Goal: Communication & Community: Ask a question

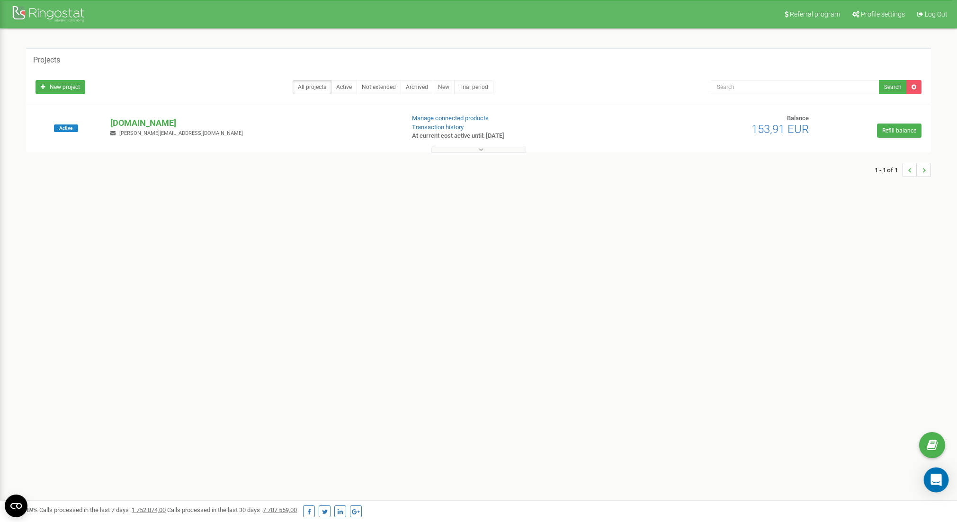
click at [929, 479] on div "Open Intercom Messenger" at bounding box center [936, 480] width 25 height 25
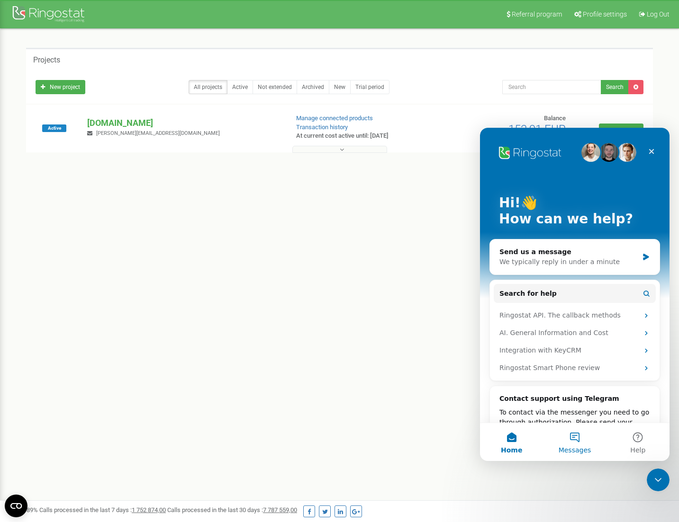
click at [575, 441] on button "Messages" at bounding box center [574, 442] width 63 height 38
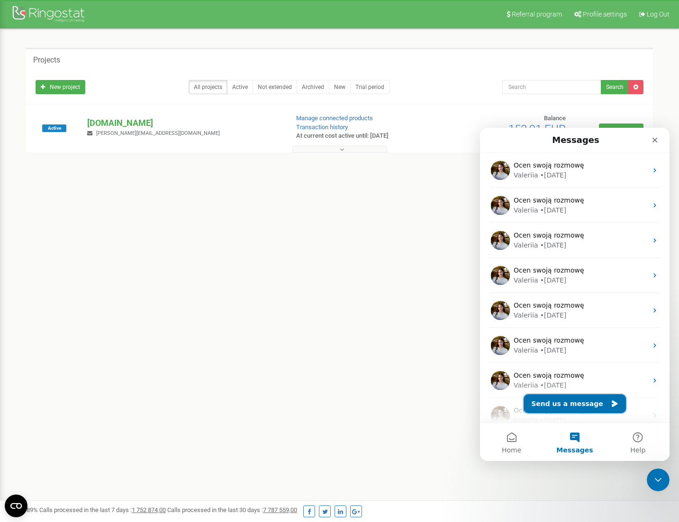
click at [566, 402] on button "Send us a message" at bounding box center [574, 404] width 102 height 19
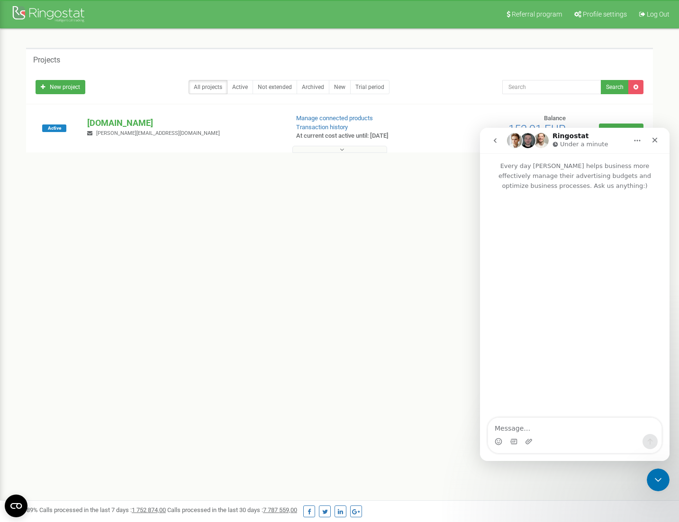
click at [570, 437] on div "Intercom messenger" at bounding box center [574, 441] width 173 height 15
click at [567, 432] on textarea "Message…" at bounding box center [574, 426] width 173 height 16
type textarea "hej"
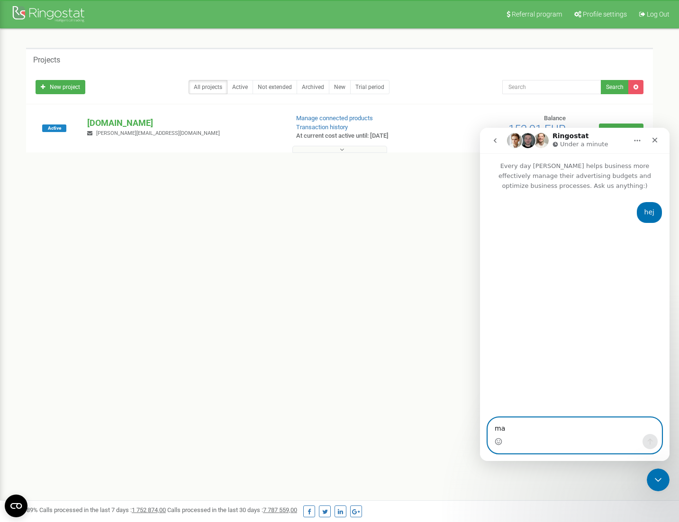
type textarea "mam"
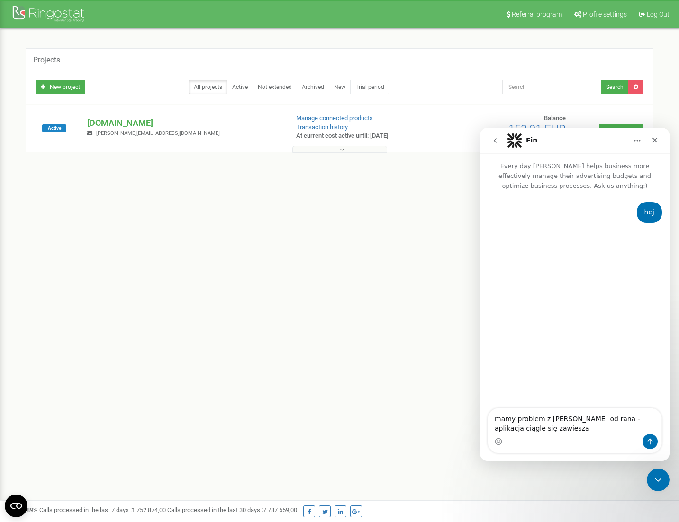
type textarea "mamy problem z [PERSON_NAME] od rana - aplikacja ciągle się zawiesza"
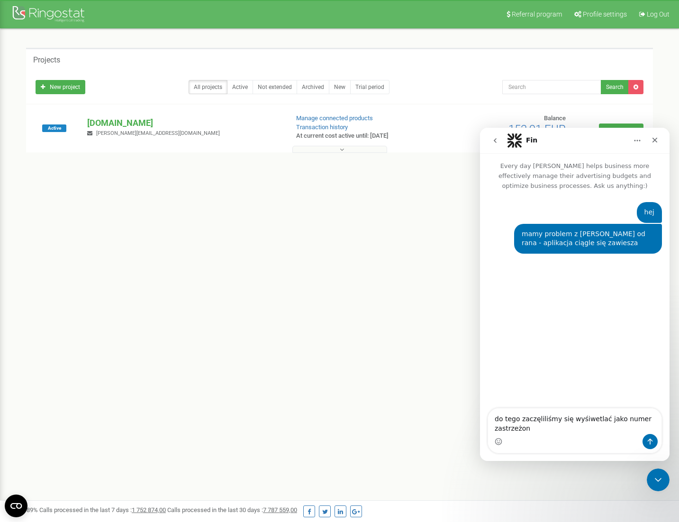
type textarea "do tego zaczęliliśmy się wyśiwetlać jako numer zastrzeżony"
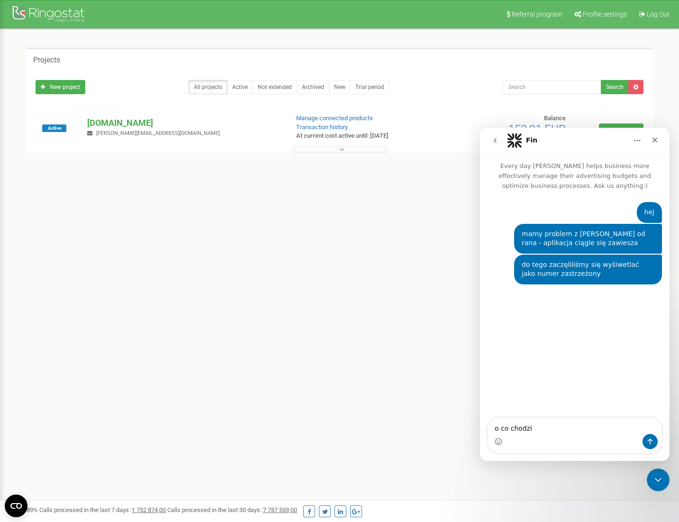
type textarea "o co chodzi?"
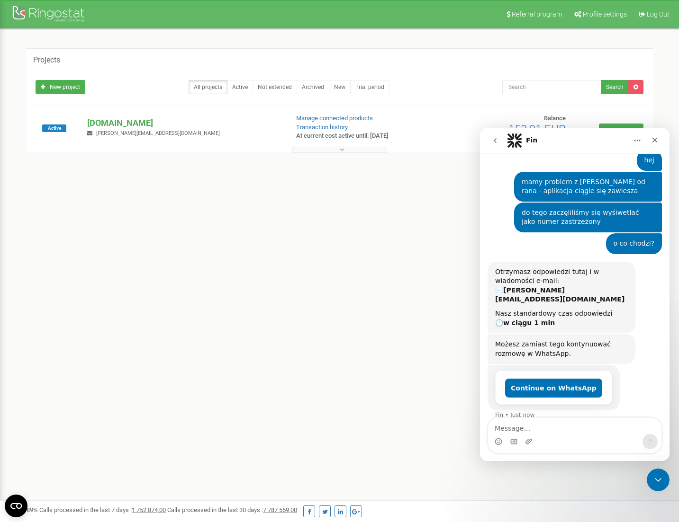
scroll to position [55, 0]
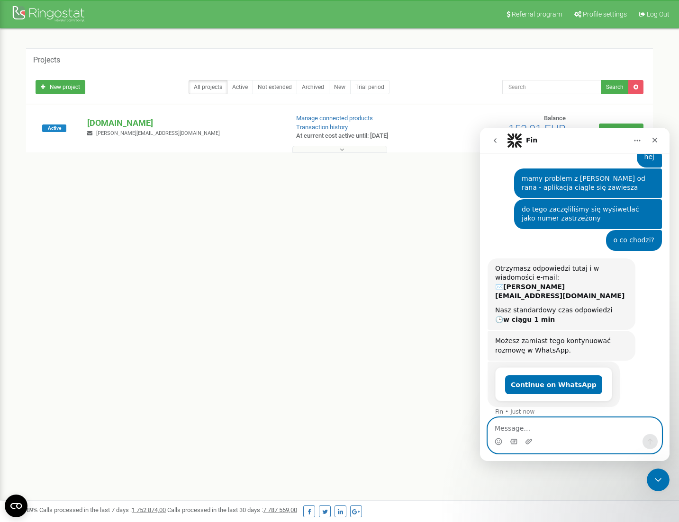
paste textarea "Message…"
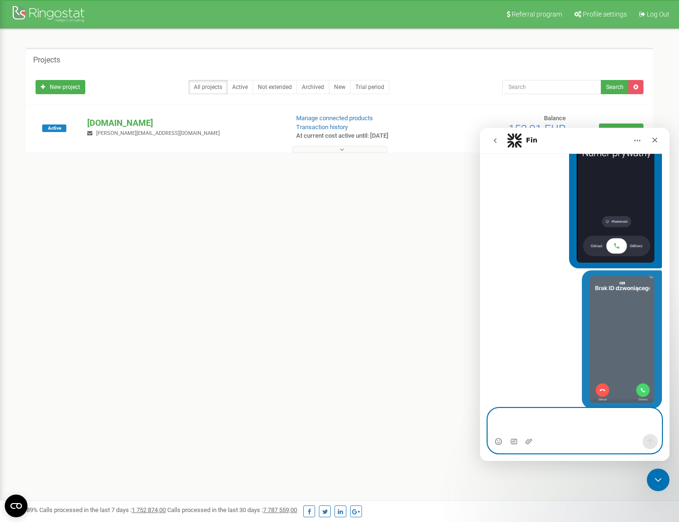
scroll to position [350, 0]
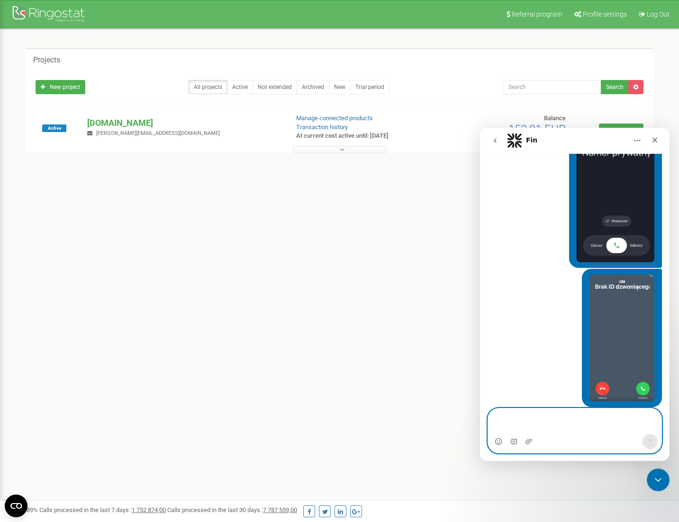
paste textarea "sms sie wysyla 5 min, trzeba wyjsc i wejsc w konwersacje żeby było widać czy si…"
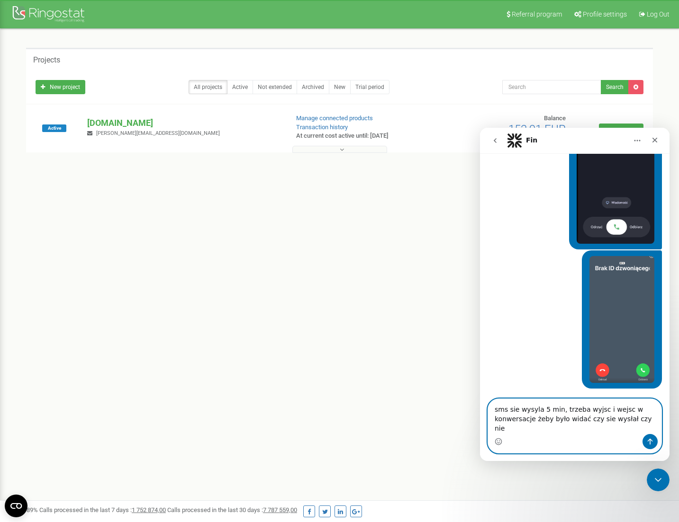
scroll to position [0, 0]
type textarea "sms sie wysyla 5 min, trzeba wyjsc i wejsc w konwersacje żeby było widać czy si…"
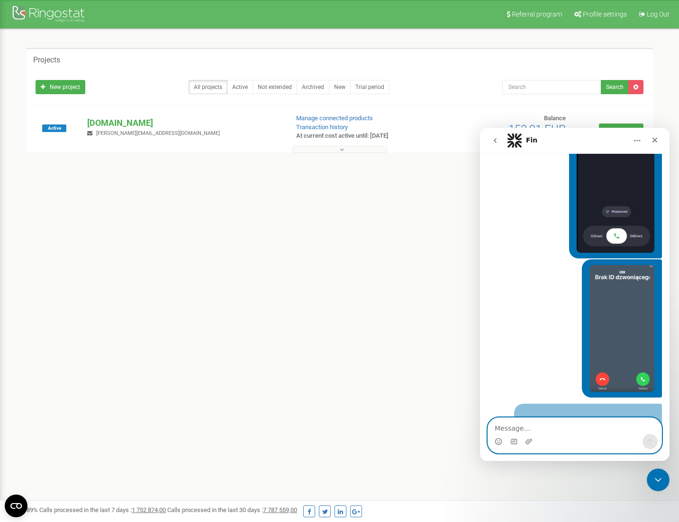
scroll to position [390, 0]
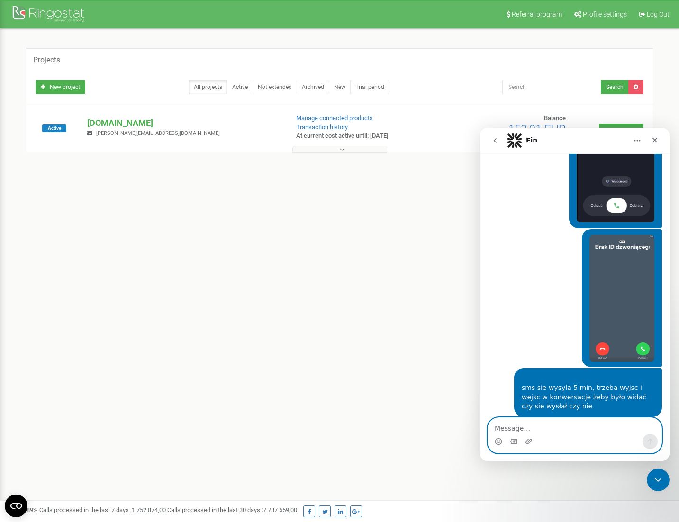
paste textarea "jak dzowniłam to normalnie był sygnał i się dodzwoniłam a na dole był czerwony …"
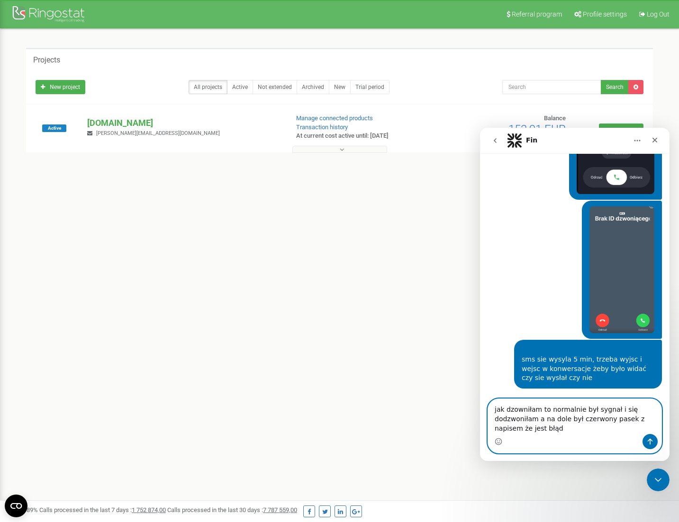
scroll to position [409, 0]
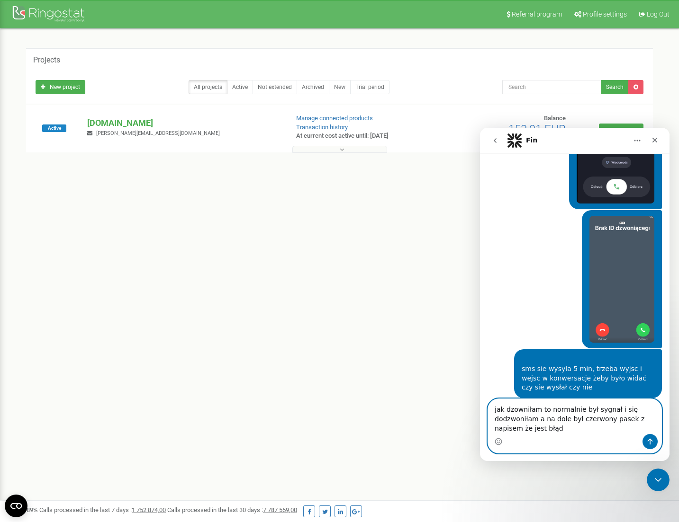
type textarea "jak dzowniłam to normalnie był sygnał i się dodzwoniłam a na dole był czerwony …"
click at [603, 433] on textarea "jak dzowniłam to normalnie był sygnał i się dodzwoniłam a na dole był czerwony …" at bounding box center [574, 416] width 173 height 35
click at [568, 437] on div "Intercom messenger" at bounding box center [574, 441] width 173 height 15
click at [567, 433] on textarea "jak dzowniłam to normalnie był sygnał i się dodzwoniłam a na dole był czerwony …" at bounding box center [574, 416] width 173 height 35
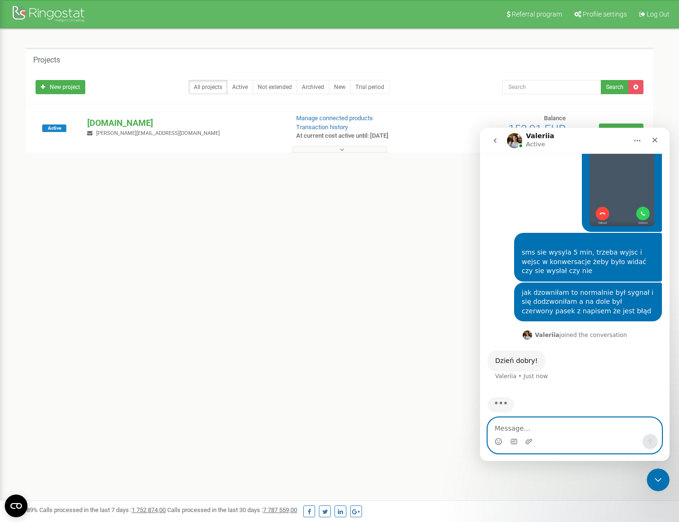
scroll to position [516, 0]
click at [564, 432] on textarea "Message…" at bounding box center [574, 426] width 173 height 16
click at [593, 427] on textarea "Message…" at bounding box center [574, 426] width 173 height 16
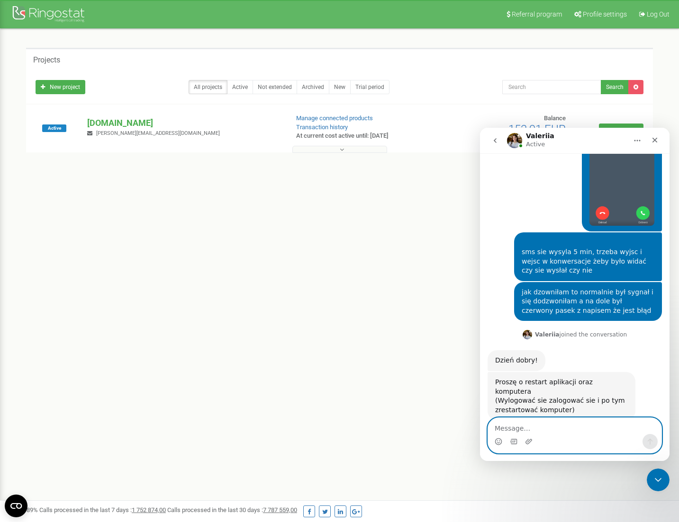
scroll to position [520, 0]
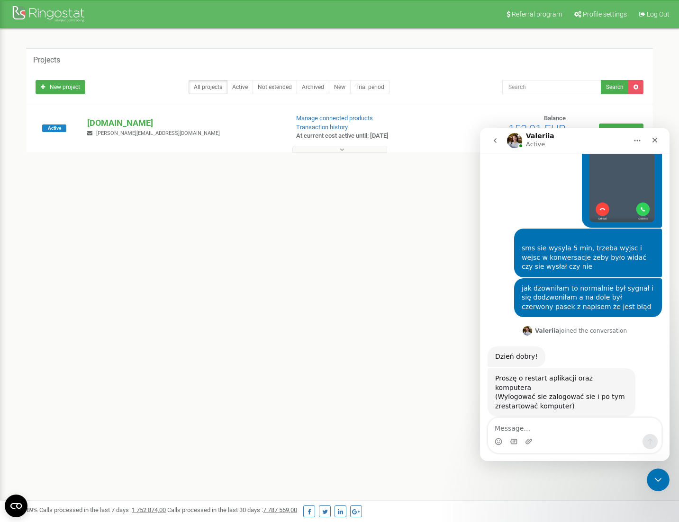
click at [527, 374] on div "Proszę o restart aplikacji oraz komputera" at bounding box center [561, 383] width 133 height 18
click at [535, 393] on div "(Wylogować sie zalogować sie i po tym zrestartować komputer)" at bounding box center [561, 402] width 133 height 18
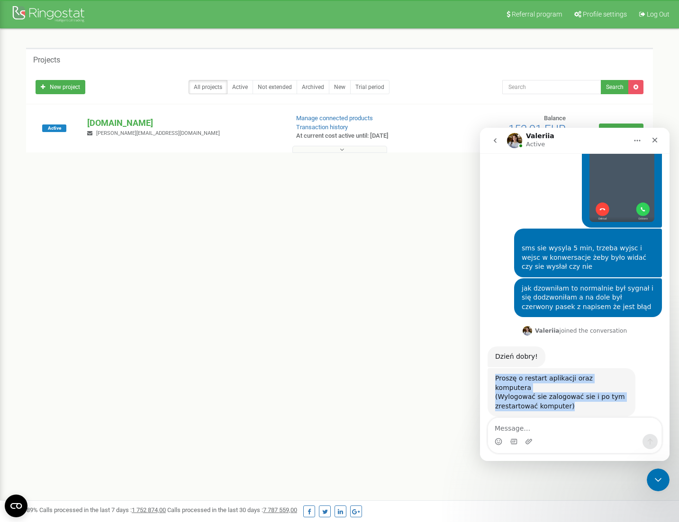
drag, startPoint x: 476, startPoint y: 379, endPoint x: 468, endPoint y: 365, distance: 15.9
click html "Valeriia Active Every day Ringostat helps business more effectively manage thei…"
click at [548, 393] on div "(Wylogować sie zalogować sie i po tym zrestartować komputer)" at bounding box center [561, 402] width 133 height 18
click at [363, 292] on div "Referral program Profile settings Log Out Projects New project All projects Act…" at bounding box center [339, 284] width 679 height 568
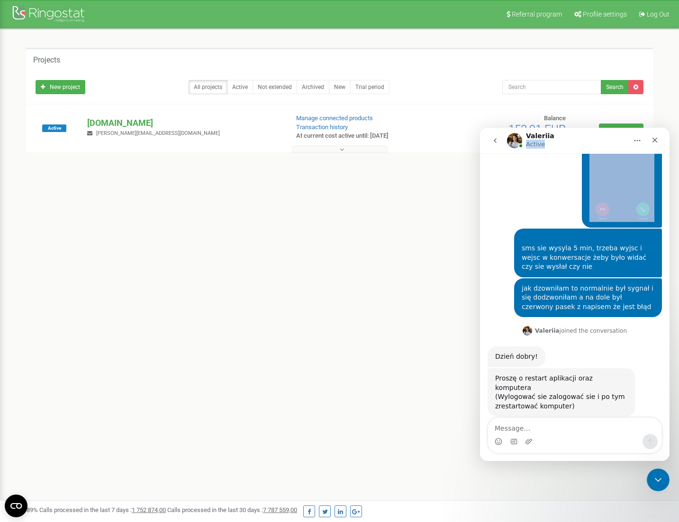
scroll to position [518, 0]
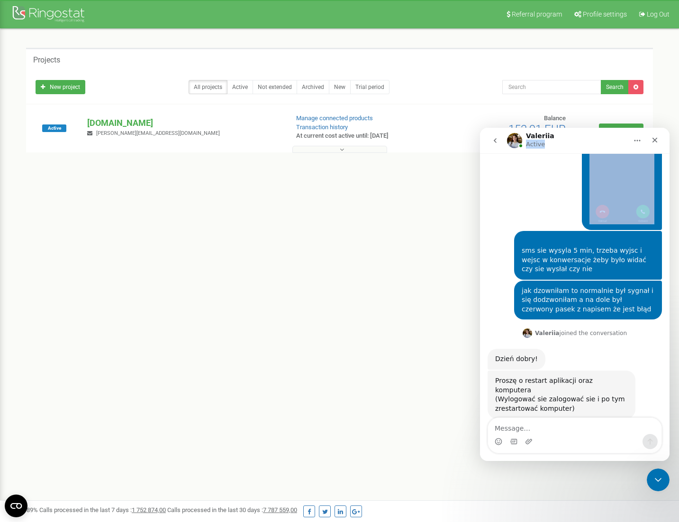
drag, startPoint x: 602, startPoint y: 145, endPoint x: 593, endPoint y: 204, distance: 59.4
click at [593, 204] on div "Valeriia Active Every day Ringostat helps business more effectively manage thei…" at bounding box center [574, 294] width 189 height 333
click at [571, 142] on div "Valeriia Active" at bounding box center [567, 141] width 120 height 17
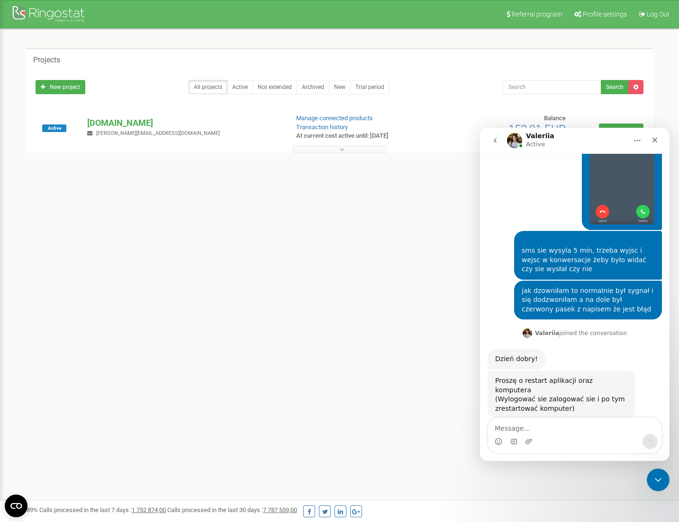
click at [343, 154] on div "1 - 1 of 1" at bounding box center [339, 169] width 627 height 33
click at [342, 150] on icon at bounding box center [342, 149] width 4 height 7
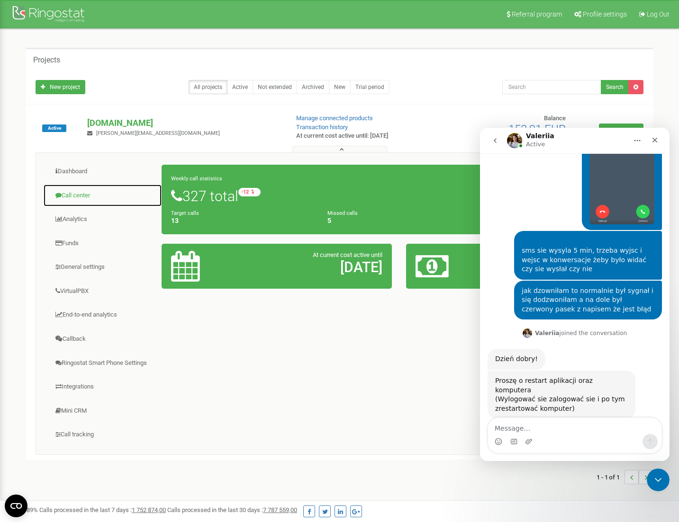
click at [65, 194] on link "Call center" at bounding box center [102, 195] width 119 height 23
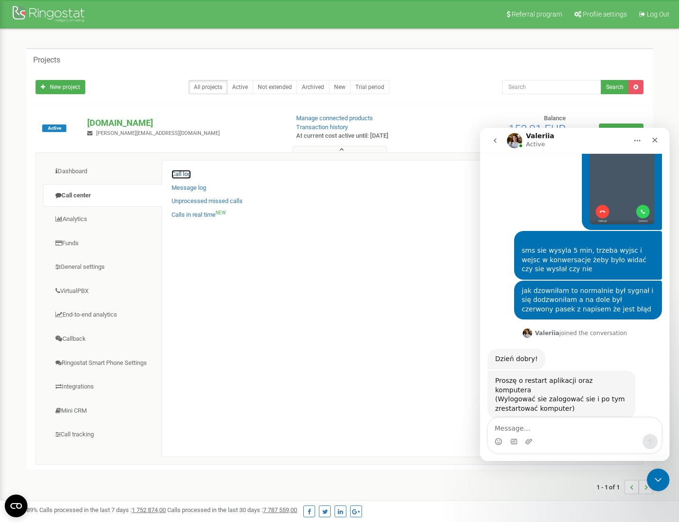
click at [185, 176] on link "Call log" at bounding box center [180, 174] width 19 height 9
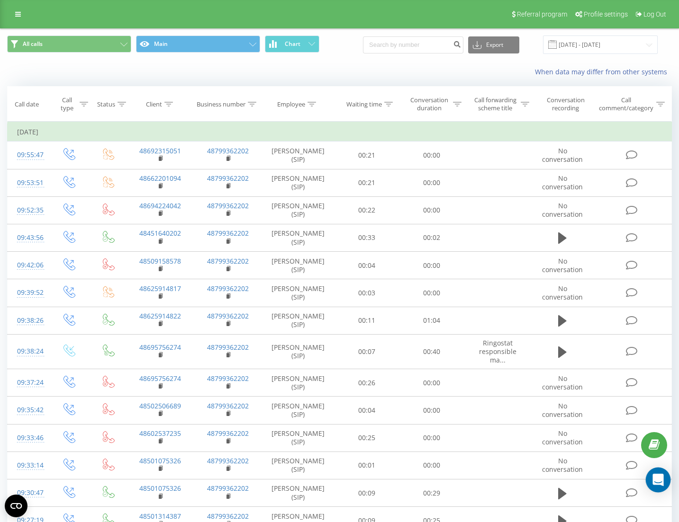
click at [654, 486] on div "Open Intercom Messenger" at bounding box center [658, 480] width 25 height 25
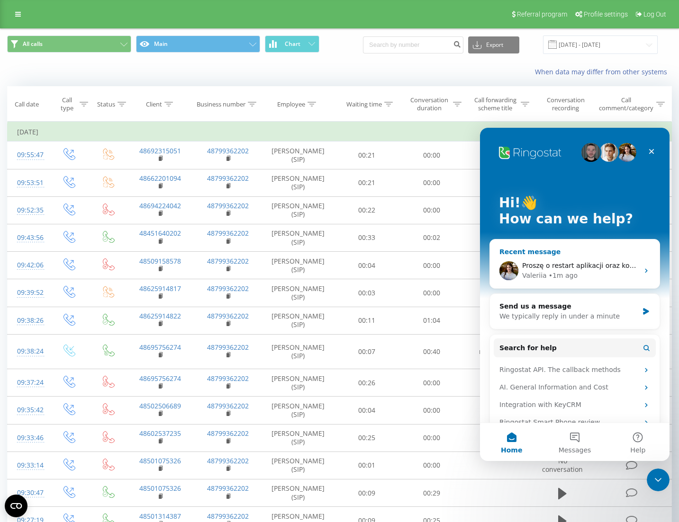
click at [579, 256] on div "Proszę o restart aplikacji oraz komputera (Wylogować sie zalogować sie i po tym…" at bounding box center [575, 270] width 170 height 35
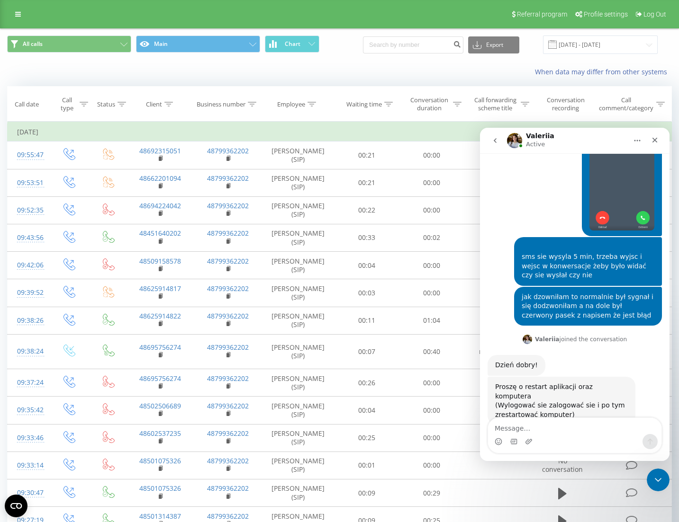
scroll to position [520, 0]
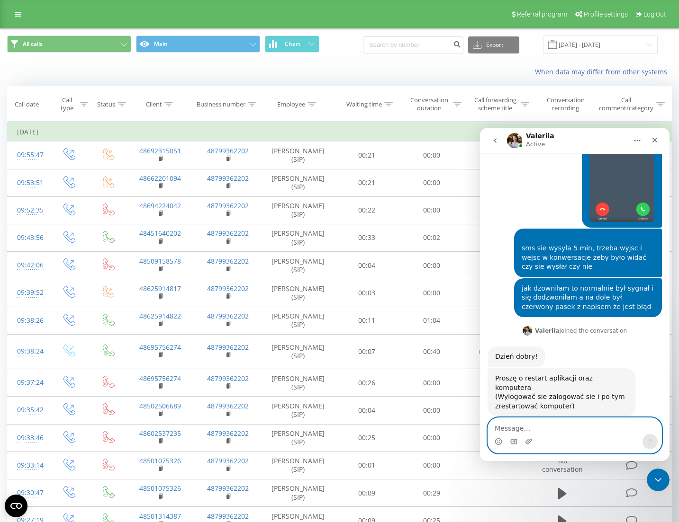
click at [573, 429] on textarea "Message…" at bounding box center [574, 426] width 173 height 16
type textarea "zrestartowaliśmy"
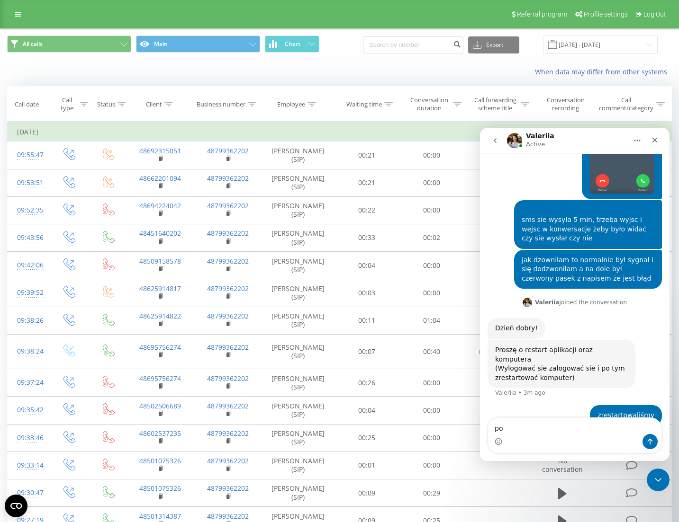
click at [586, 439] on div "Intercom messenger" at bounding box center [574, 441] width 173 height 15
click at [570, 429] on textarea "po" at bounding box center [574, 426] width 173 height 16
type textarea "polączenia [DATE] lecą z zastrzeżonego numeru"
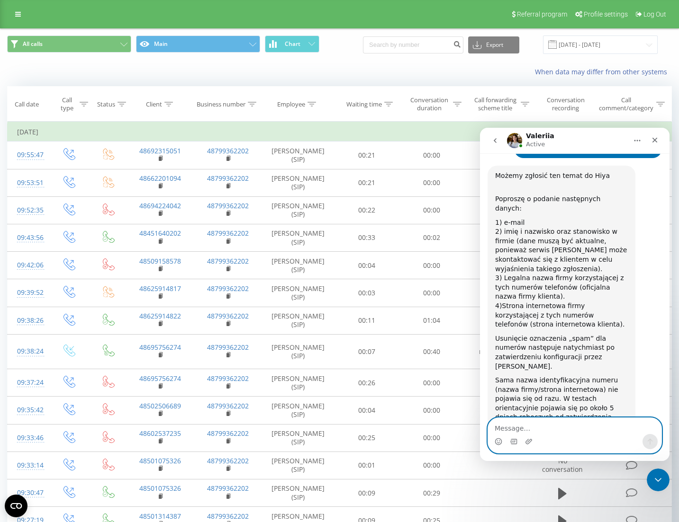
scroll to position [840, 0]
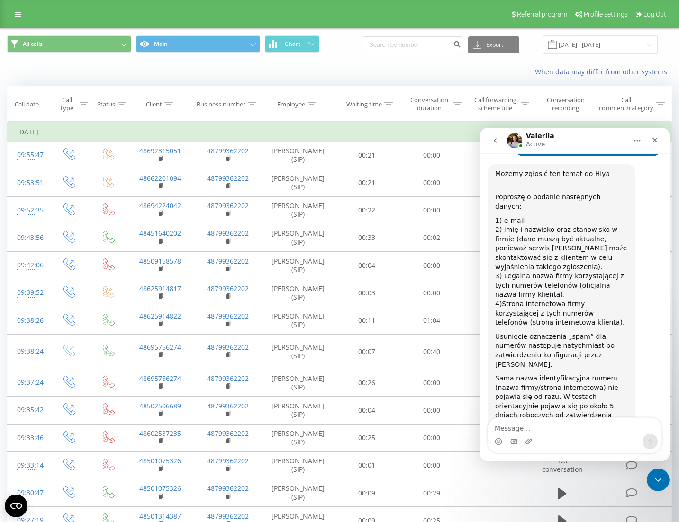
click at [603, 393] on div "Możemy zgłosić ten temat do Hiya Poproszę o podanie następnych danych: 1) e-mai…" at bounding box center [561, 304] width 148 height 281
click at [576, 436] on div "Intercom messenger" at bounding box center [574, 441] width 173 height 15
click at [577, 430] on textarea "Message…" at bounding box center [574, 426] width 173 height 16
type textarea "5 dni roboczych? :)"
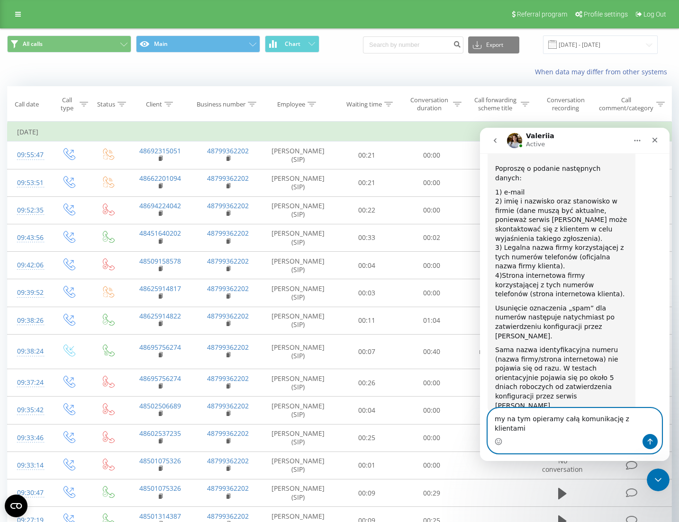
type textarea "my na tym opieramy całą komunikację z klientami"
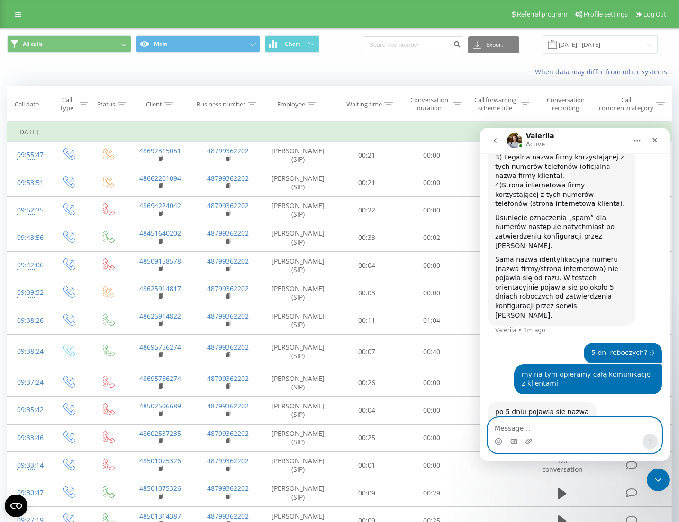
scroll to position [958, 0]
type textarea "d"
type textarea "s"
type textarea "P"
type textarea "chyba mówimy o dwóch różnych rzeczach"
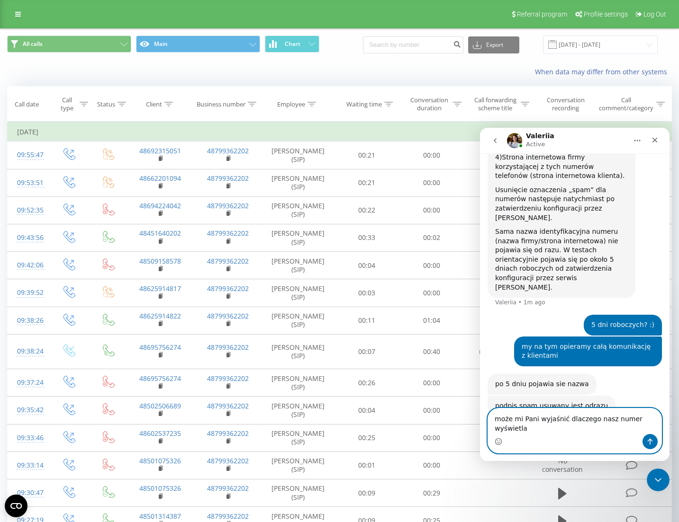
scroll to position [996, 0]
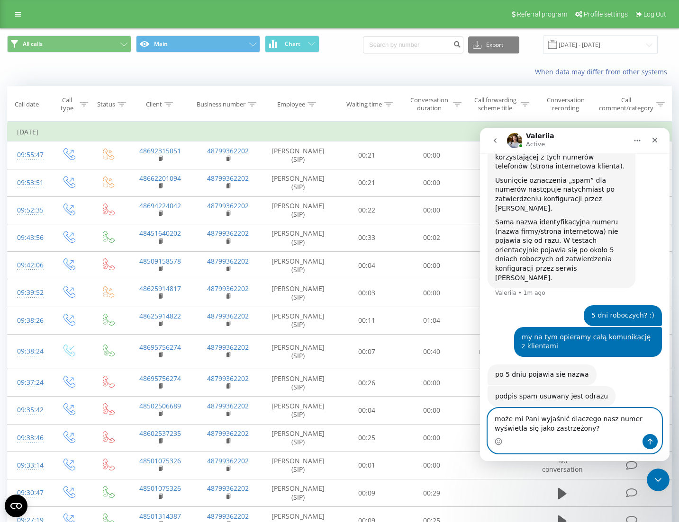
type textarea "może mi Pani wyjaśnić dlaczego nasz numer wyświetla się jako zastrzeżony?"
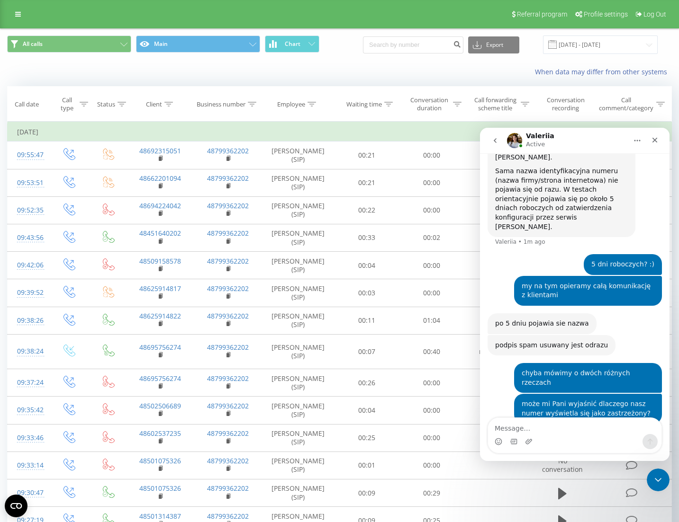
scroll to position [1046, 0]
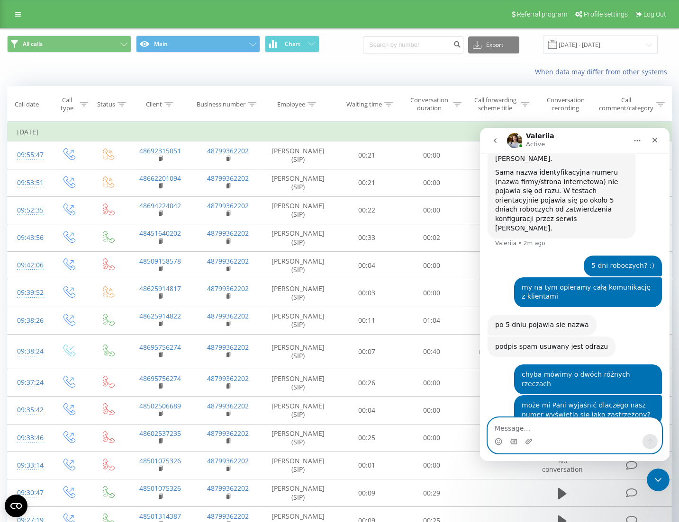
click at [590, 428] on textarea "Message…" at bounding box center [574, 426] width 173 height 16
click at [558, 434] on div "Intercom messenger" at bounding box center [574, 441] width 173 height 15
click at [567, 428] on textarea "Message…" at bounding box center [574, 426] width 173 height 16
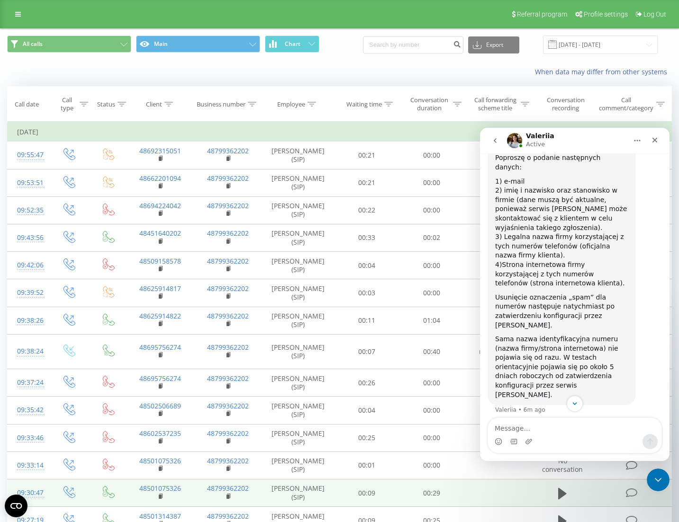
scroll to position [882, 0]
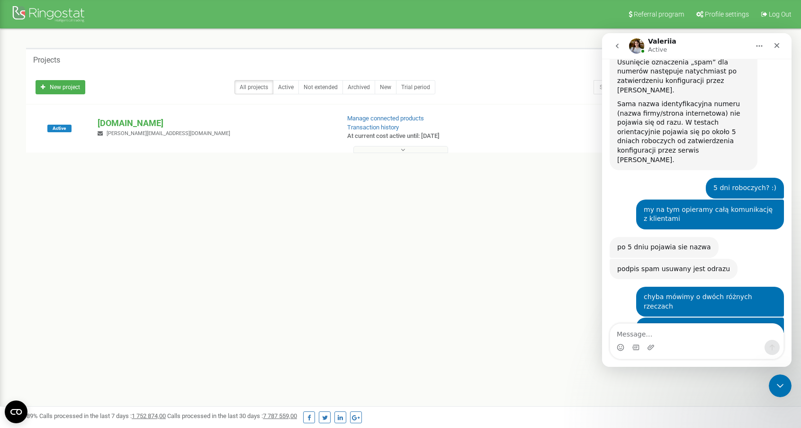
scroll to position [1036, 0]
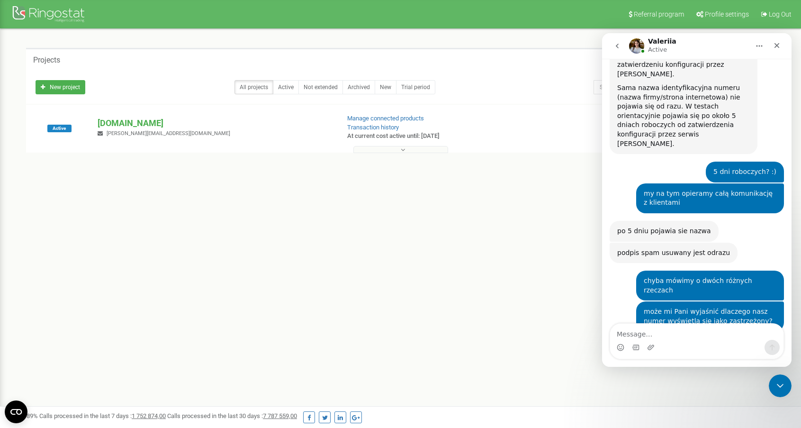
click at [641, 332] on textarea "Message…" at bounding box center [696, 332] width 173 height 16
type textarea "Czy udało się coś ustalić?"
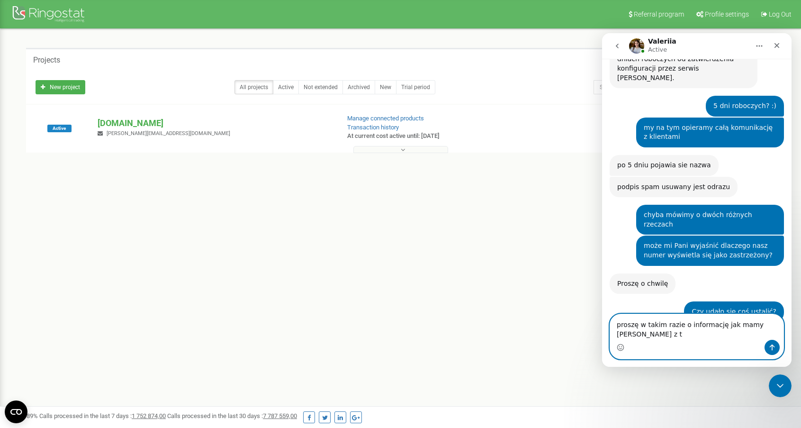
scroll to position [1111, 0]
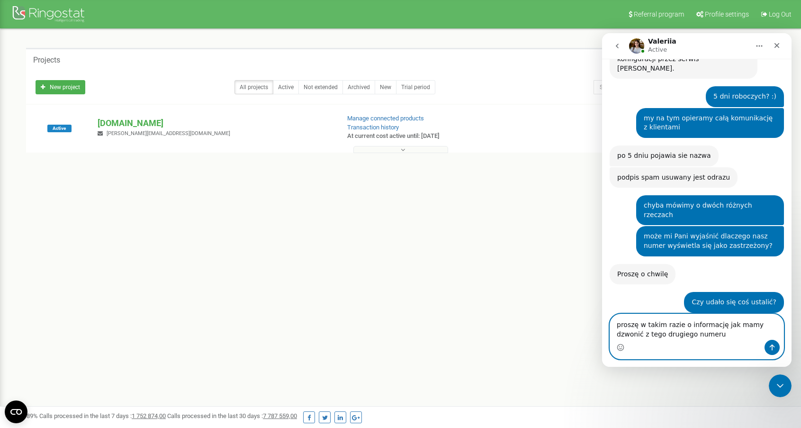
type textarea "proszę w takim razie o informację jak mamy dzwonić z tego drugiego numeru"
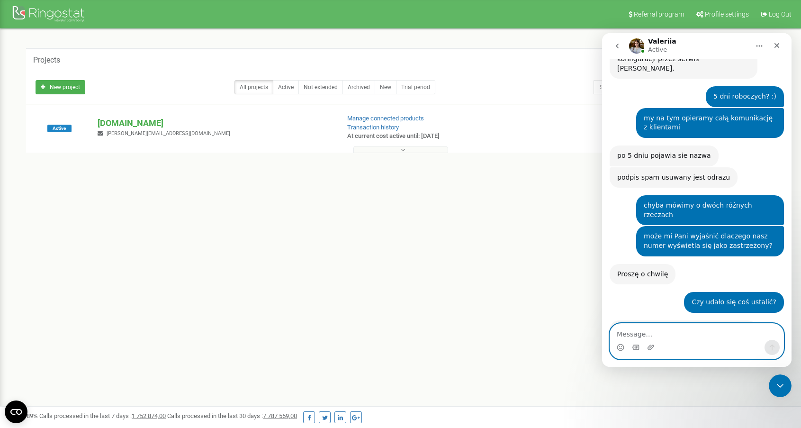
scroll to position [1139, 0]
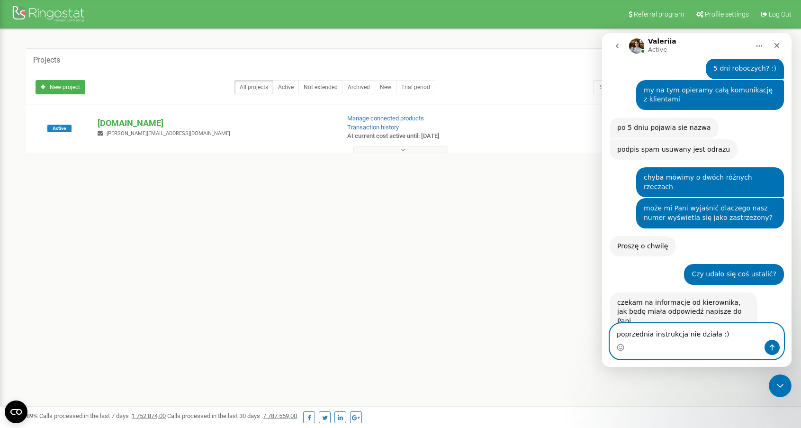
type textarea "poprzednia instrukcja nie działa :)"
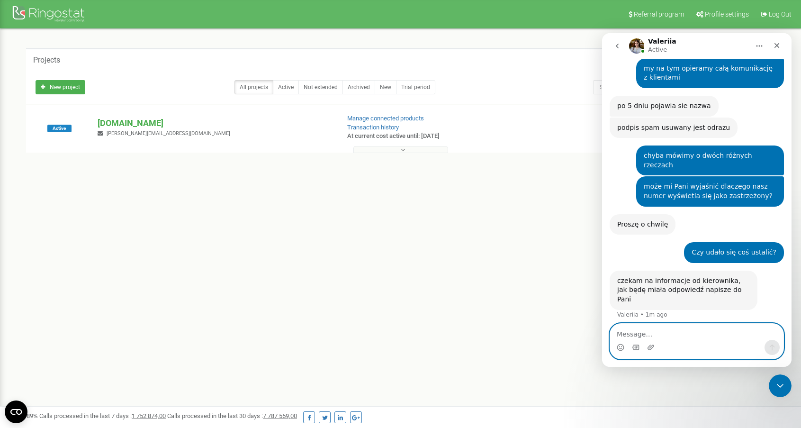
paste textarea "Żeby zadzwonić z tego numeru: wpisujemy 2* albo 0* numer klienta"
type textarea "Żeby zadzwonić z tego numeru: wpisujemy 2* albo 0* numer klienta"
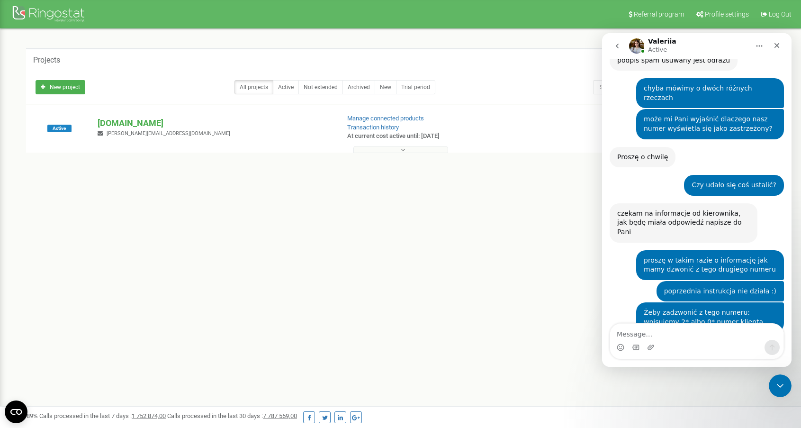
scroll to position [1220, 0]
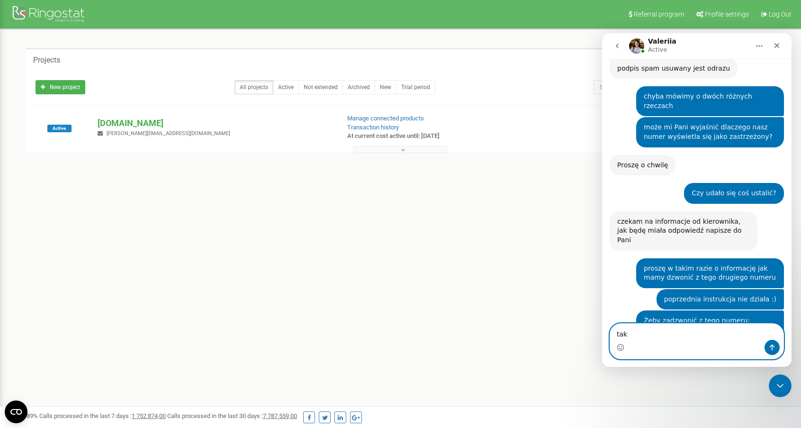
type textarea "tak"
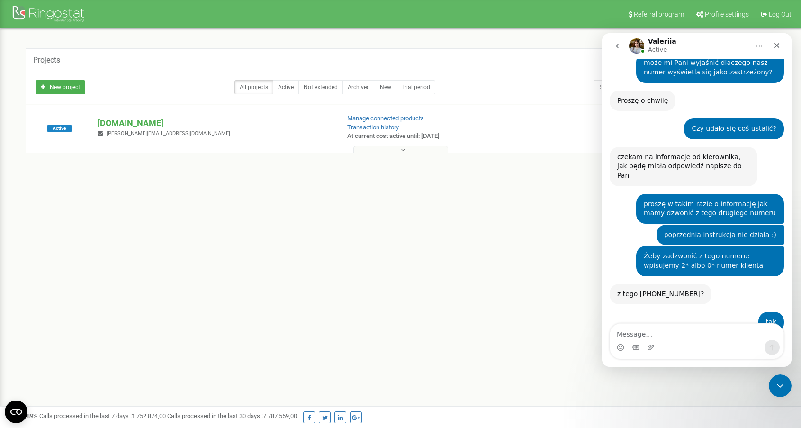
scroll to position [1286, 0]
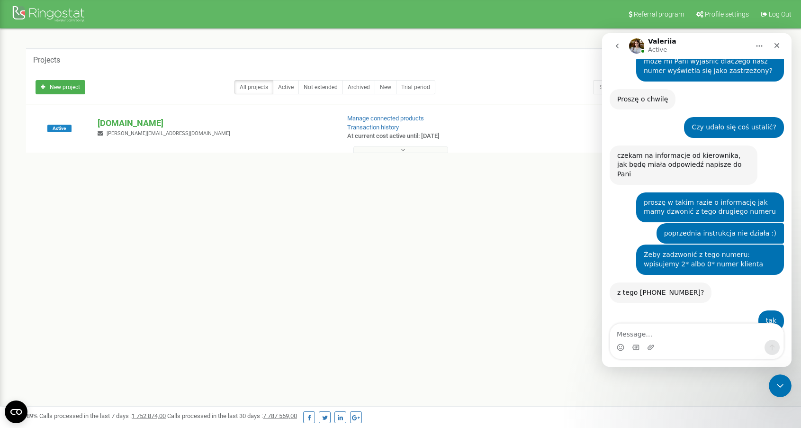
click at [516, 244] on div "Referral program Profile settings Log Out Projects New project All projects Act…" at bounding box center [400, 284] width 801 height 568
click at [513, 242] on div "Referral program Profile settings Log Out Projects New project All projects Act…" at bounding box center [400, 284] width 801 height 568
click at [636, 244] on div "Żeby zadzwonić z tego numeru: wpisujemy 2* albo 0* numer klienta • 4m ago" at bounding box center [710, 259] width 148 height 30
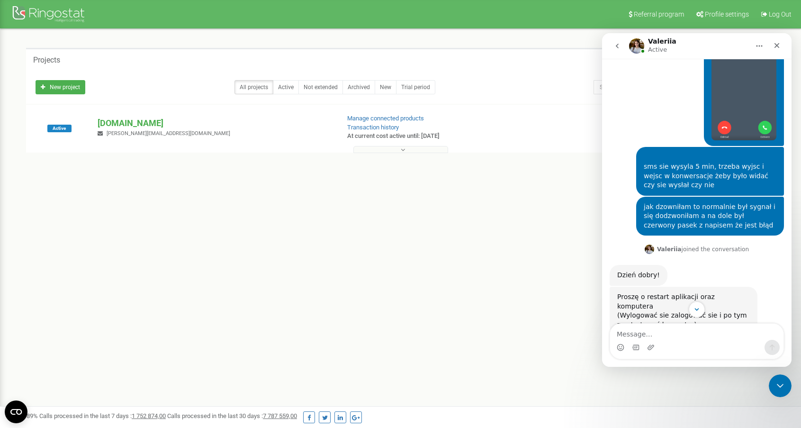
scroll to position [513, 0]
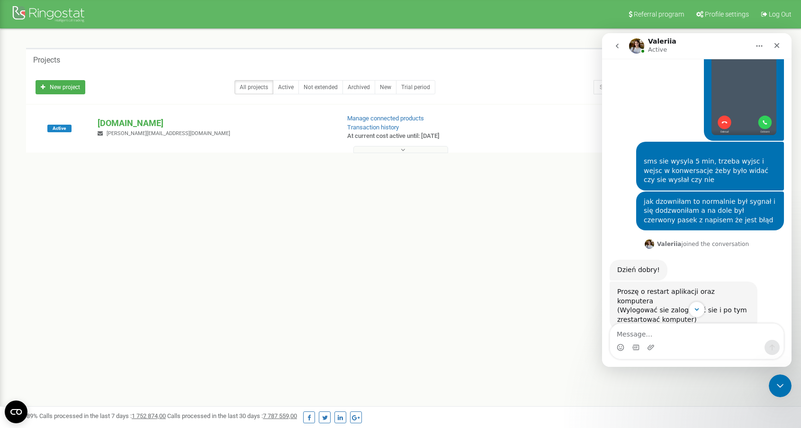
click at [729, 245] on div "[PERSON_NAME] joined the conversation 9:56 am" at bounding box center [697, 249] width 174 height 22
click at [724, 212] on div "jak dzowniłam to normalnie był sygnał i się dodzwoniłam a na dole był czerwony …" at bounding box center [710, 211] width 133 height 28
click at [740, 244] on div "[PERSON_NAME] joined the conversation 9:56 am" at bounding box center [697, 249] width 174 height 22
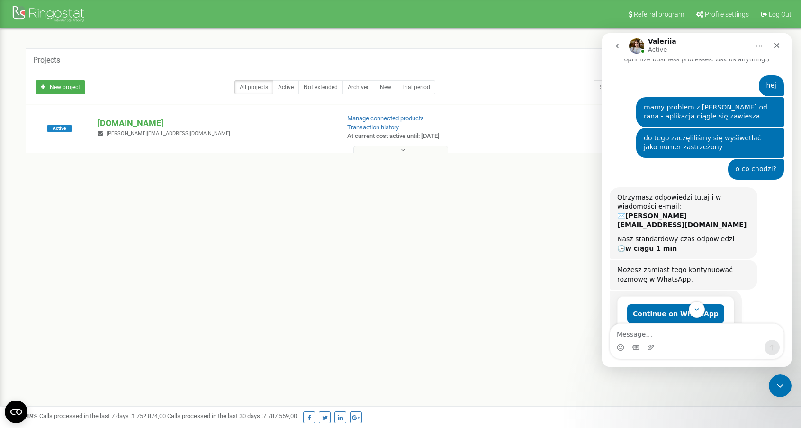
scroll to position [0, 0]
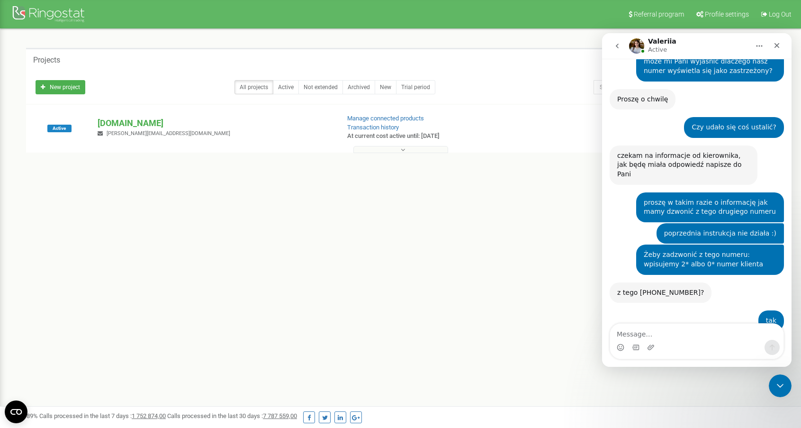
click at [709, 282] on div "z tego [PHONE_NUMBER]? [GEOGRAPHIC_DATA] • 4m ago" at bounding box center [697, 296] width 174 height 28
click at [519, 269] on div "Referral program Profile settings Log Out Projects New project All projects Act…" at bounding box center [400, 284] width 801 height 568
click at [774, 388] on icon "Close Intercom Messenger" at bounding box center [778, 383] width 11 height 11
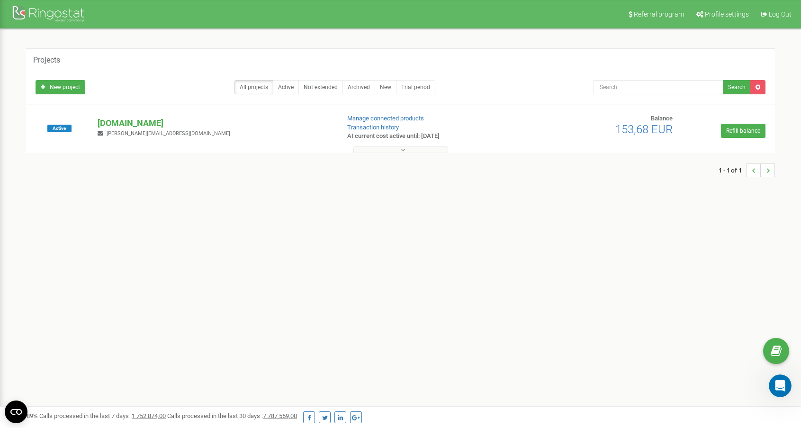
scroll to position [0, 0]
click at [530, 289] on div "Referral program Profile settings Log Out Projects New project All projects Act…" at bounding box center [400, 284] width 801 height 568
click at [399, 257] on div "Referral program Profile settings Log Out Projects New project All projects Act…" at bounding box center [400, 284] width 801 height 568
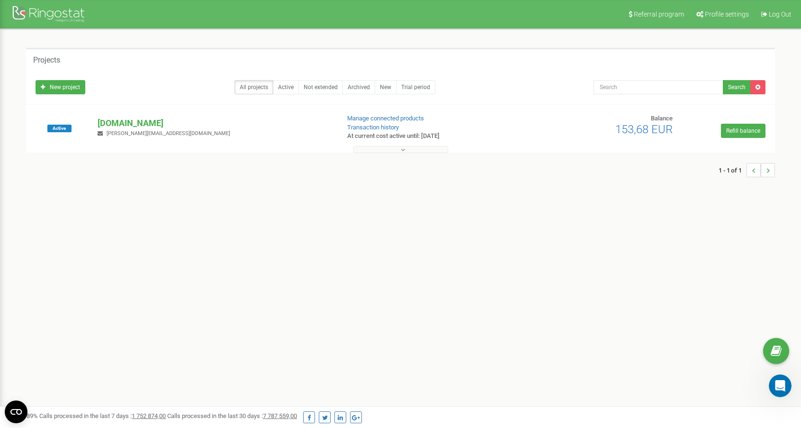
click at [412, 148] on button at bounding box center [400, 149] width 95 height 7
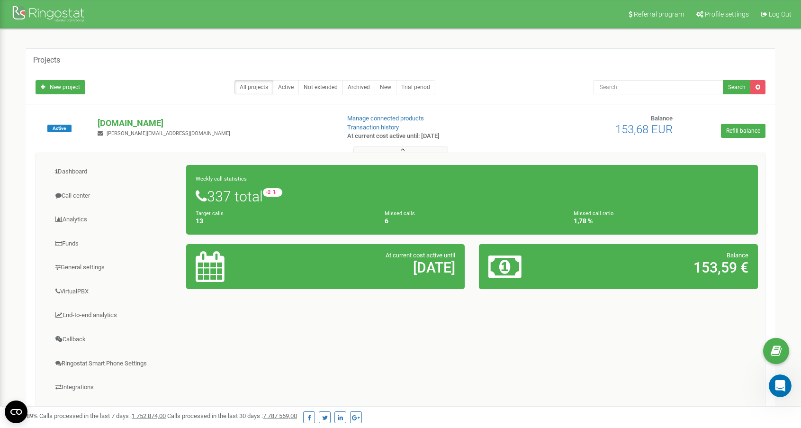
click at [412, 148] on button at bounding box center [400, 149] width 95 height 7
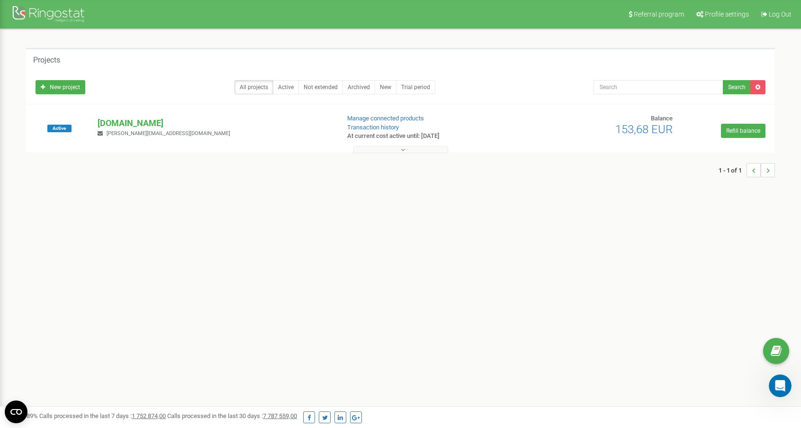
click at [412, 148] on button at bounding box center [400, 149] width 95 height 7
click at [414, 154] on div "1 - 1 of 1" at bounding box center [400, 169] width 749 height 33
click at [455, 199] on div "Projects New project All projects Active Not extended Archived New Trial period…" at bounding box center [400, 117] width 787 height 177
click at [184, 154] on div "1 - 1 of 1" at bounding box center [400, 169] width 749 height 33
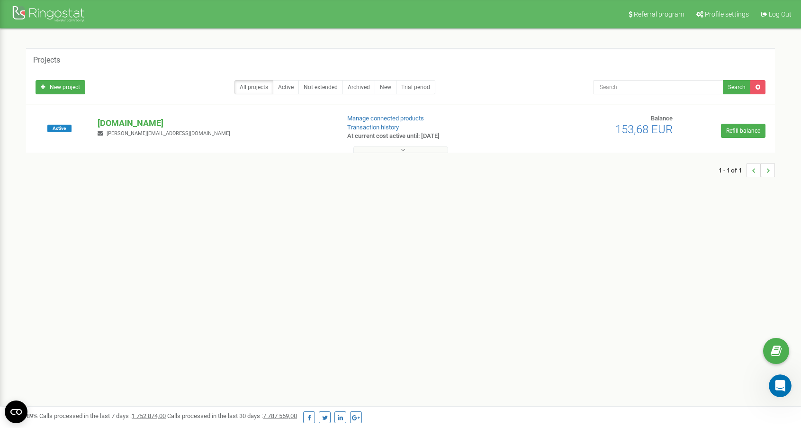
click at [183, 154] on div "1 - 1 of 1" at bounding box center [400, 169] width 749 height 33
click at [789, 386] on div "Open Intercom Messenger" at bounding box center [778, 384] width 31 height 31
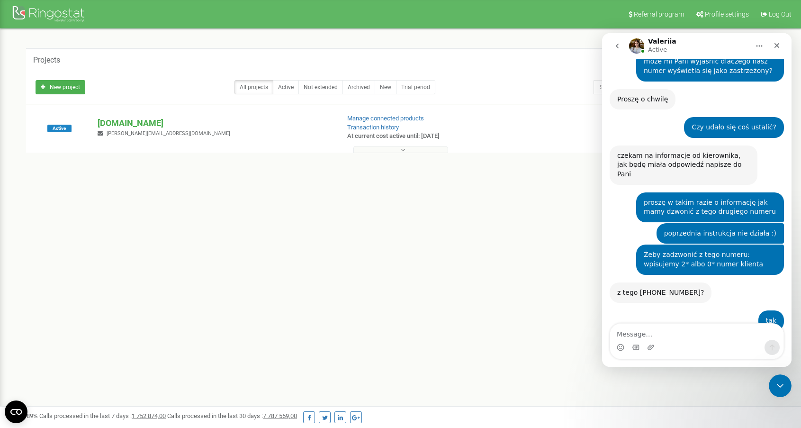
click at [713, 344] on div "Intercom messenger" at bounding box center [696, 347] width 173 height 15
click at [719, 339] on textarea "Message…" at bounding box center [696, 332] width 173 height 16
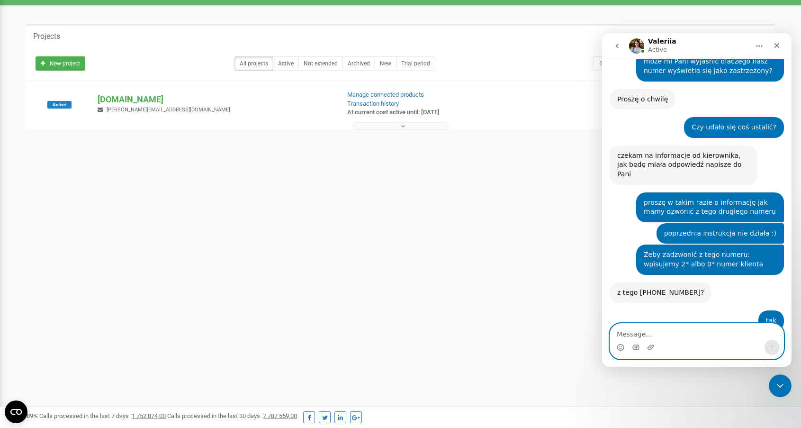
scroll to position [38, 0]
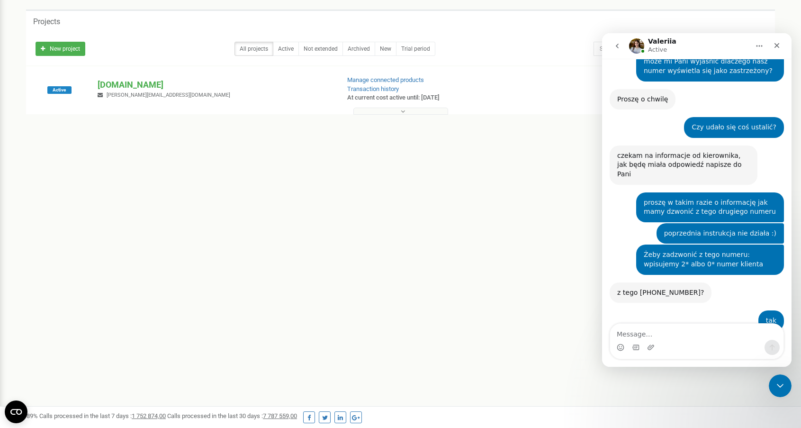
click at [418, 314] on div "Referral program Profile settings Log Out Projects New project All projects Act…" at bounding box center [400, 246] width 801 height 568
click at [460, 355] on div "Referral program Profile settings Log Out Projects New project All projects Act…" at bounding box center [400, 246] width 801 height 568
click at [499, 300] on div "Referral program Profile settings Log Out Projects New project All projects Act…" at bounding box center [400, 246] width 801 height 568
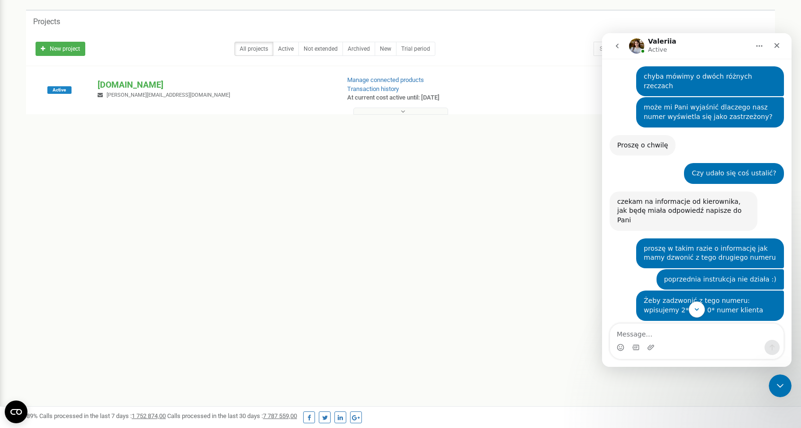
scroll to position [1323, 0]
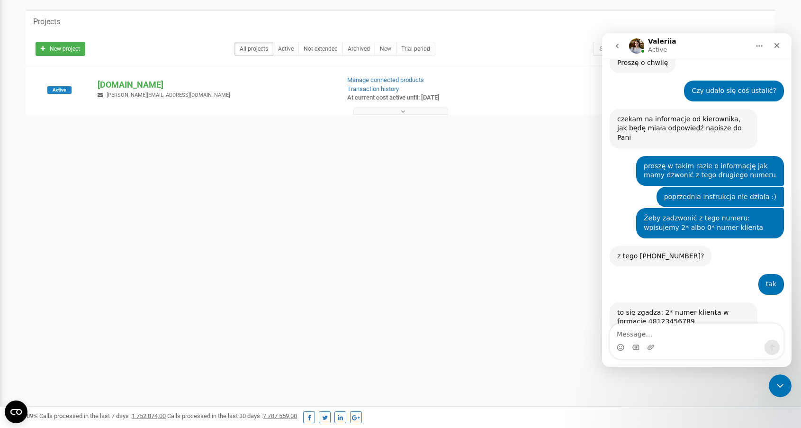
click at [684, 274] on div "tak • 7m ago" at bounding box center [697, 288] width 174 height 28
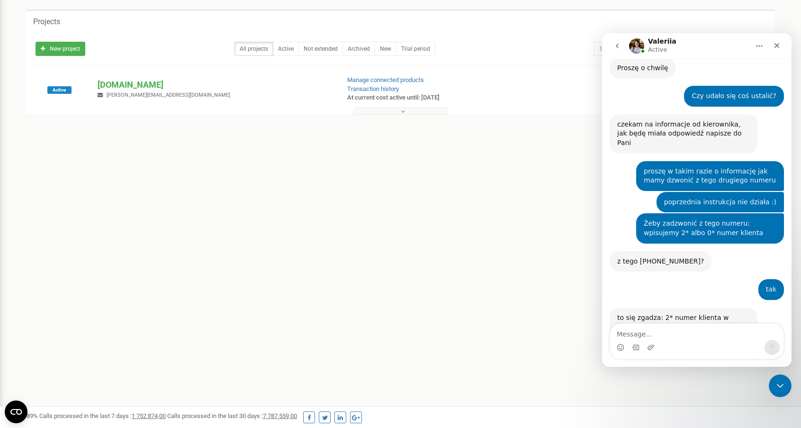
scroll to position [1317, 0]
click at [680, 339] on div "Proszę o informację co dokładnie nie działa? Czy jest jakiś błąd pokazany? [GEO…" at bounding box center [684, 354] width 148 height 30
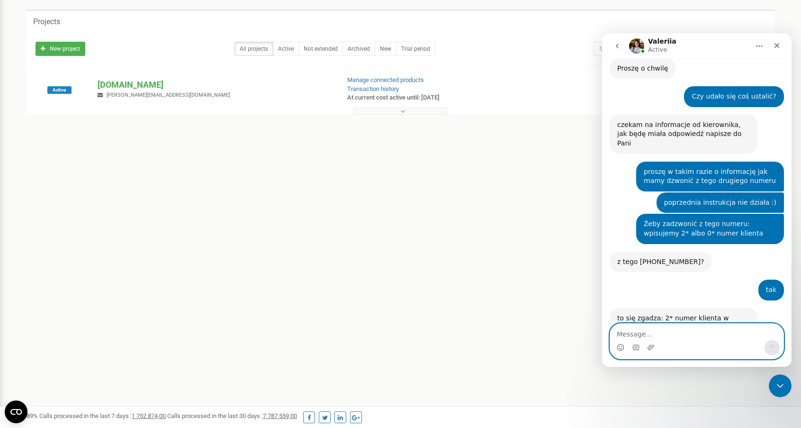
click at [696, 332] on textarea "Message…" at bounding box center [696, 332] width 173 height 16
click at [702, 339] on textarea "Message…" at bounding box center [696, 332] width 173 height 16
click at [681, 336] on textarea "Message…" at bounding box center [696, 332] width 173 height 16
click at [376, 206] on div "Referral program Profile settings Log Out Projects New project All projects Act…" at bounding box center [400, 246] width 801 height 568
click at [385, 208] on div "Referral program Profile settings Log Out Projects New project All projects Act…" at bounding box center [400, 246] width 801 height 568
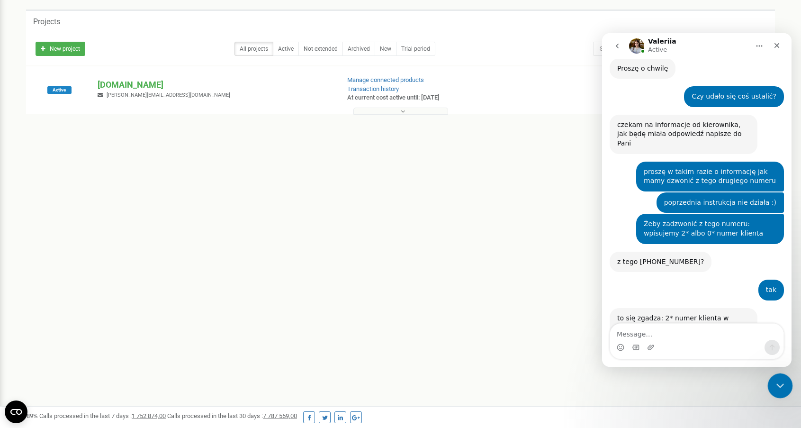
click at [786, 384] on div "Close Intercom Messenger" at bounding box center [778, 384] width 23 height 23
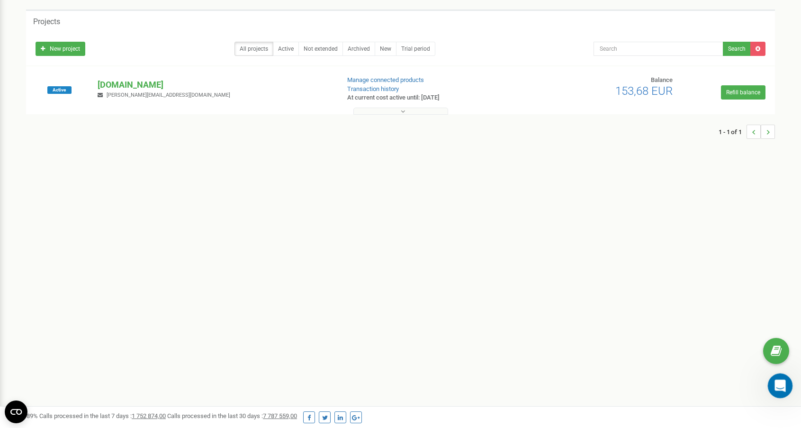
click at [783, 386] on icon "Open Intercom Messenger" at bounding box center [779, 385] width 16 height 16
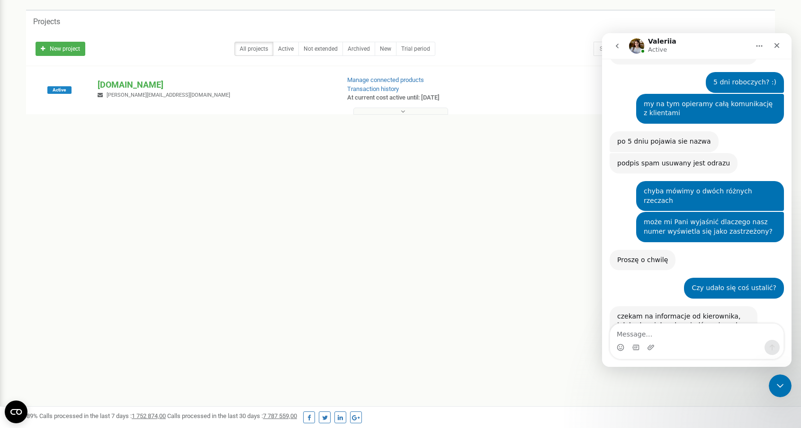
click at [538, 253] on div "Referral program Profile settings Log Out Projects New project All projects Act…" at bounding box center [400, 246] width 801 height 568
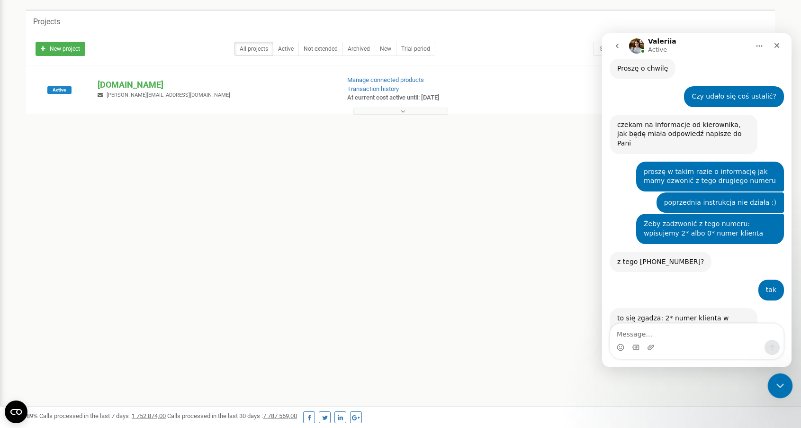
click at [788, 387] on div "Close Intercom Messenger" at bounding box center [778, 384] width 23 height 23
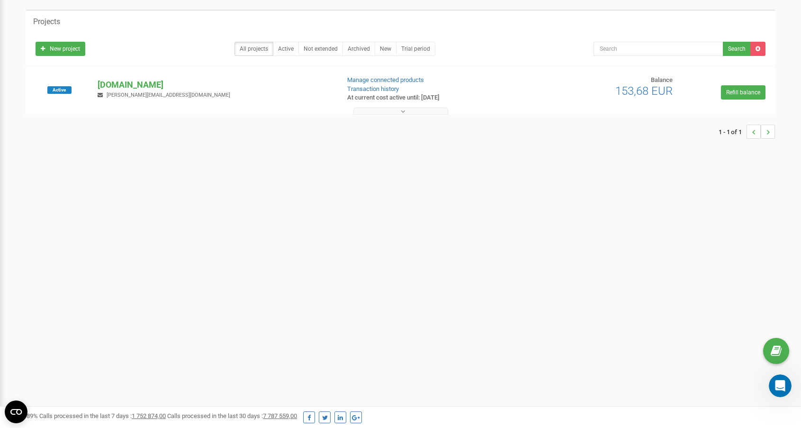
click at [558, 282] on div "Referral program Profile settings Log Out Projects New project All projects Act…" at bounding box center [400, 246] width 801 height 568
click at [522, 38] on div "New project All projects Active Not extended Archived New Trial period Search" at bounding box center [400, 46] width 744 height 19
click at [502, 29] on div "Projects" at bounding box center [400, 20] width 749 height 23
click at [779, 386] on icon "Open Intercom Messenger" at bounding box center [779, 385] width 16 height 16
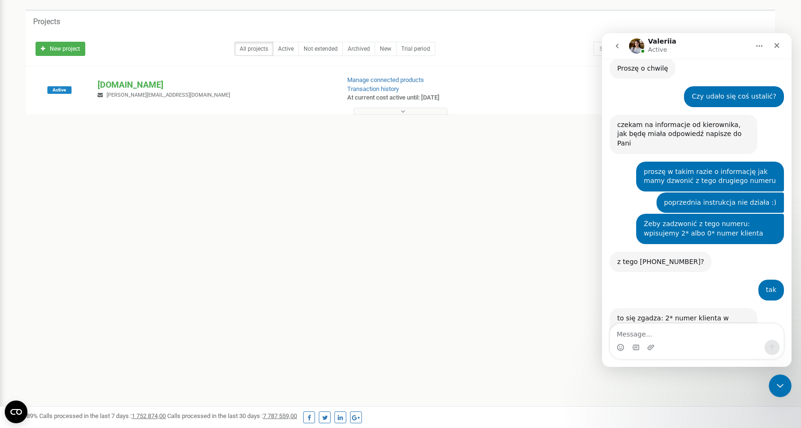
click at [727, 334] on textarea "Message…" at bounding box center [696, 332] width 173 height 16
click at [727, 338] on textarea "Message…" at bounding box center [696, 332] width 173 height 16
click at [713, 279] on div "tak • 21m ago" at bounding box center [697, 293] width 174 height 28
click at [675, 279] on div "tak • 21m ago" at bounding box center [697, 293] width 174 height 28
click at [342, 243] on div "Referral program Profile settings Log Out Projects New project All projects Act…" at bounding box center [400, 246] width 801 height 568
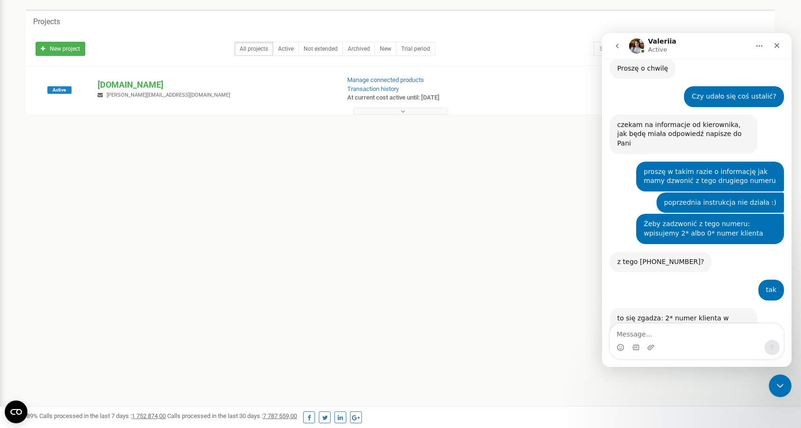
click at [707, 252] on div "z tego [PHONE_NUMBER]? [GEOGRAPHIC_DATA] • 22m ago" at bounding box center [697, 266] width 174 height 28
click at [675, 279] on div "tak • 23m ago" at bounding box center [697, 293] width 174 height 28
click at [702, 334] on textarea "Message…" at bounding box center [696, 332] width 173 height 16
click at [427, 274] on div "Referral program Profile settings Log Out Projects New project All projects Act…" at bounding box center [400, 246] width 801 height 568
click at [337, 265] on div "Referral program Profile settings Log Out Projects New project All projects Act…" at bounding box center [400, 246] width 801 height 568
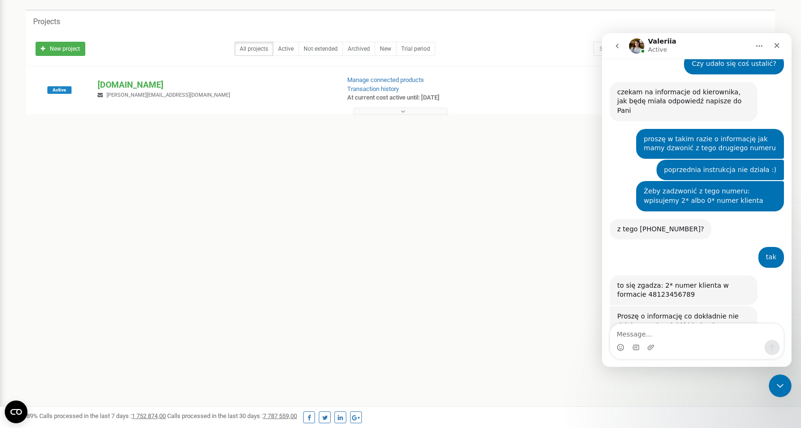
scroll to position [1353, 0]
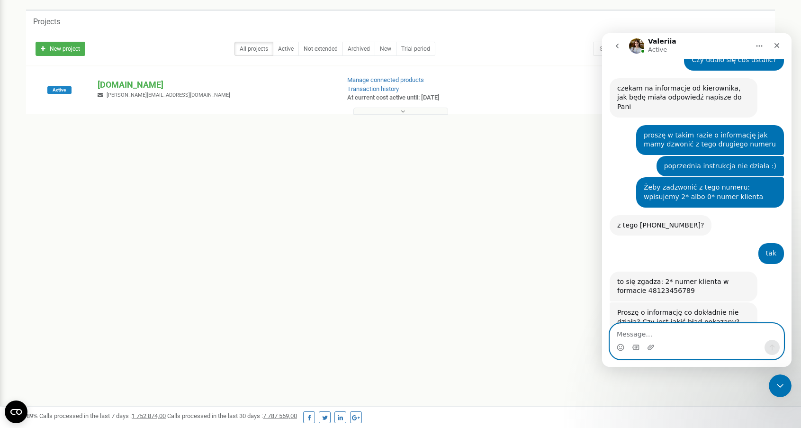
click at [660, 333] on textarea "Message…" at bounding box center [696, 332] width 173 height 16
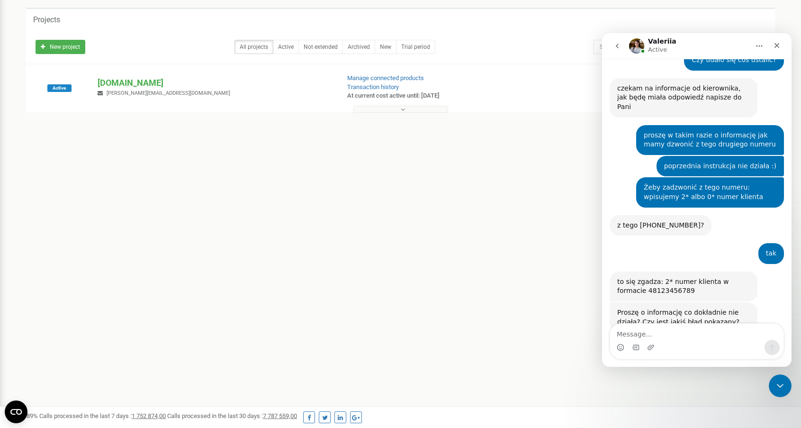
click at [441, 288] on div "Referral program Profile settings Log Out Projects New project All projects Act…" at bounding box center [400, 244] width 801 height 568
click at [472, 319] on div "Referral program Profile settings Log Out Projects New project All projects Act…" at bounding box center [400, 244] width 801 height 568
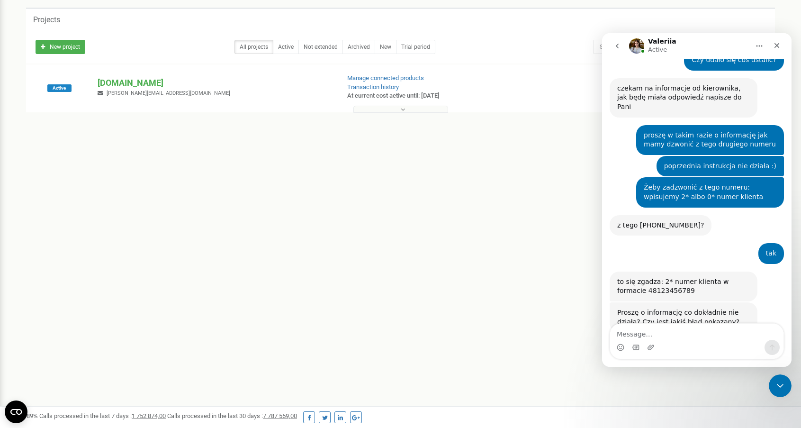
click at [456, 401] on div "Referral program Profile settings Log Out Projects New project All projects Act…" at bounding box center [400, 244] width 801 height 568
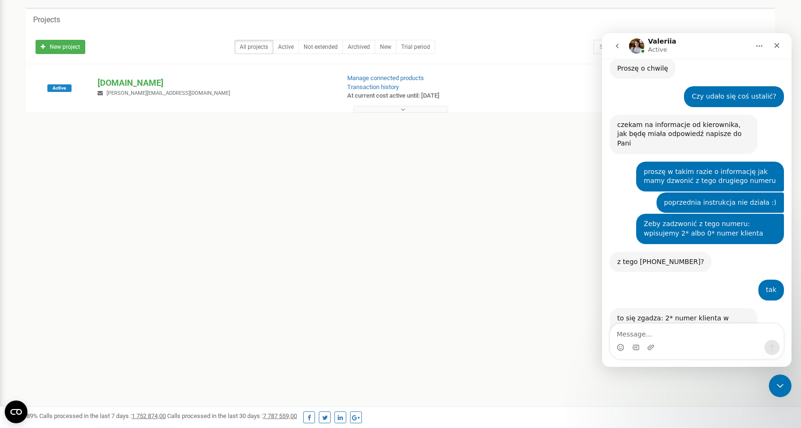
scroll to position [1353, 0]
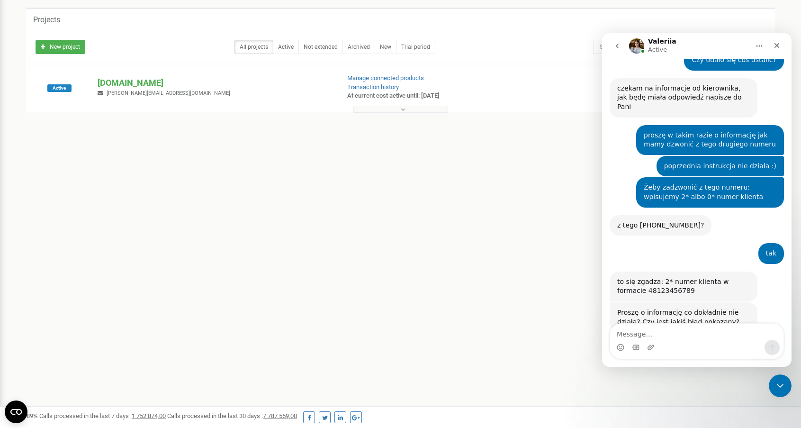
click at [745, 390] on div "Referral program Profile settings Log Out Projects New project All projects Act…" at bounding box center [400, 244] width 801 height 568
click at [274, 222] on div "Referral program Profile settings Log Out Projects New project All projects Act…" at bounding box center [400, 244] width 801 height 568
click at [331, 266] on div "Referral program Profile settings Log Out Projects New project All projects Act…" at bounding box center [400, 244] width 801 height 568
click at [330, 266] on div "Referral program Profile settings Log Out Projects New project All projects Act…" at bounding box center [400, 244] width 801 height 568
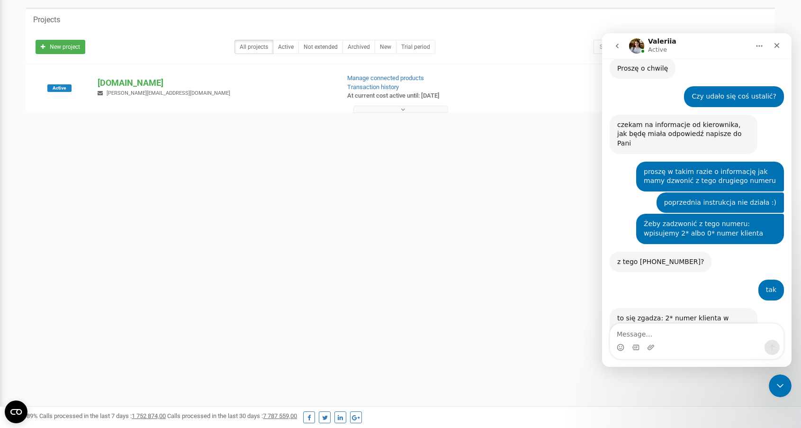
click at [372, 259] on div "Referral program Profile settings Log Out Projects New project All projects Act…" at bounding box center [400, 244] width 801 height 568
click at [416, 182] on div "Referral program Profile settings Log Out Projects New project All projects Act…" at bounding box center [400, 244] width 801 height 568
click at [423, 181] on div "Referral program Profile settings Log Out Projects New project All projects Act…" at bounding box center [400, 244] width 801 height 568
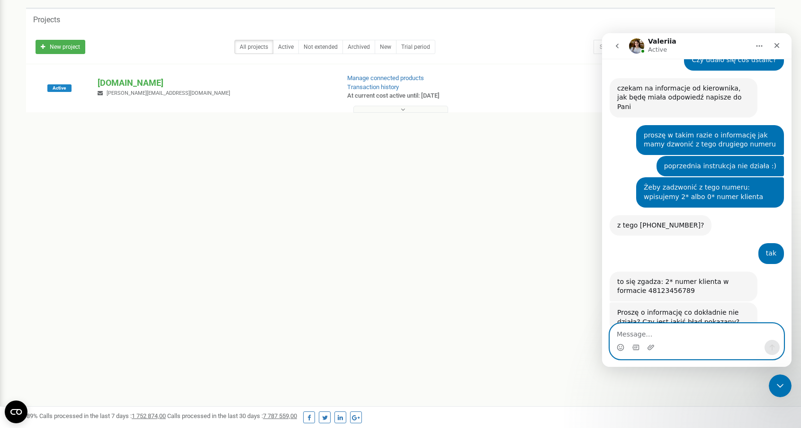
click at [660, 331] on textarea "Message…" at bounding box center [696, 332] width 173 height 16
click at [479, 351] on div "Referral program Profile settings Log Out Projects New project All projects Act…" at bounding box center [400, 244] width 801 height 568
click at [495, 359] on div "Referral program Profile settings Log Out Projects New project All projects Act…" at bounding box center [400, 244] width 801 height 568
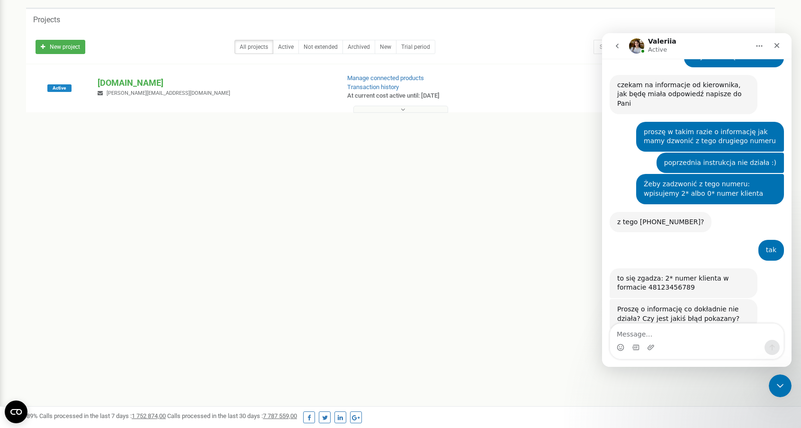
click at [431, 277] on div "Referral program Profile settings Log Out Projects New project All projects Act…" at bounding box center [400, 244] width 801 height 568
click at [630, 337] on textarea "Message…" at bounding box center [696, 332] width 173 height 16
click at [492, 325] on div "Referral program Profile settings Log Out Projects New project All projects Act…" at bounding box center [400, 244] width 801 height 568
click at [543, 342] on div "Referral program Profile settings Log Out Projects New project All projects Act…" at bounding box center [400, 244] width 801 height 568
click at [560, 251] on div "Referral program Profile settings Log Out Projects New project All projects Act…" at bounding box center [400, 244] width 801 height 568
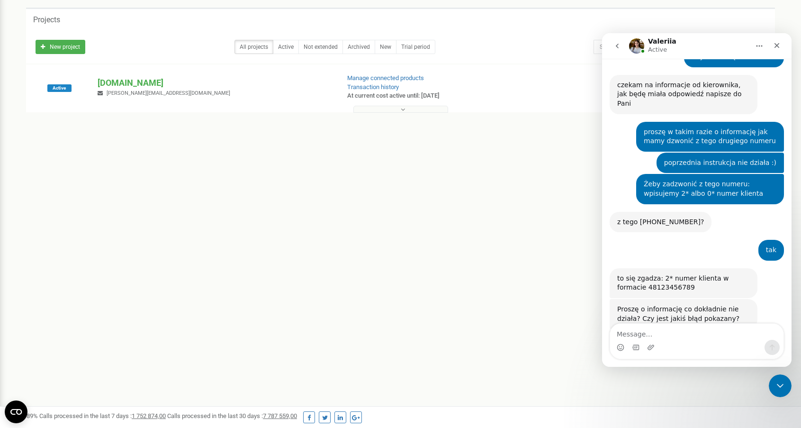
click at [453, 217] on div "Referral program Profile settings Log Out Projects New project All projects Act…" at bounding box center [400, 244] width 801 height 568
click at [454, 279] on div "Referral program Profile settings Log Out Projects New project All projects Act…" at bounding box center [400, 244] width 801 height 568
click at [439, 250] on div "Referral program Profile settings Log Out Projects New project All projects Act…" at bounding box center [400, 244] width 801 height 568
click at [401, 274] on div "Referral program Profile settings Log Out Projects New project All projects Act…" at bounding box center [400, 244] width 801 height 568
click at [435, 310] on div "Referral program Profile settings Log Out Projects New project All projects Act…" at bounding box center [400, 244] width 801 height 568
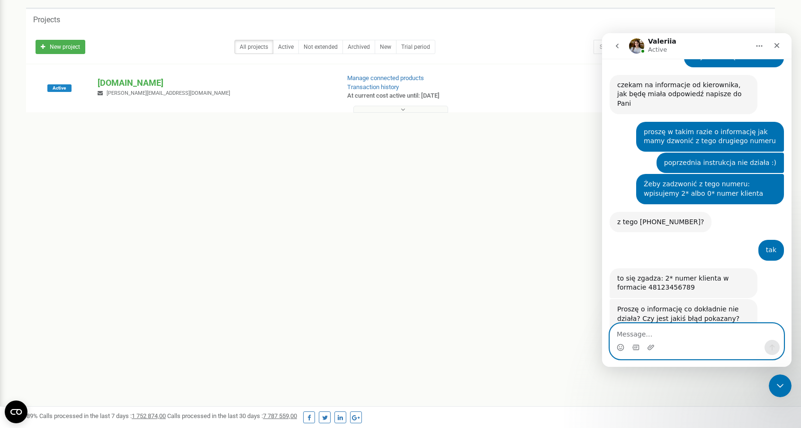
click at [686, 336] on textarea "Message…" at bounding box center [696, 332] width 173 height 16
click at [624, 338] on textarea "Message…" at bounding box center [696, 332] width 173 height 16
click at [432, 233] on div "Referral program Profile settings Log Out Projects New project All projects Act…" at bounding box center [400, 244] width 801 height 568
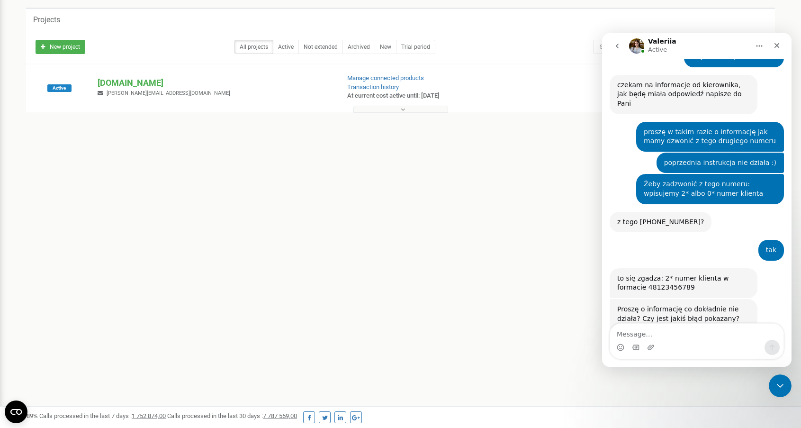
click at [670, 335] on div "Mamy w tym momencie awarie, dlatego numer jest podpisany jako no caller id, już…" at bounding box center [683, 349] width 133 height 28
